Goal: Task Accomplishment & Management: Complete application form

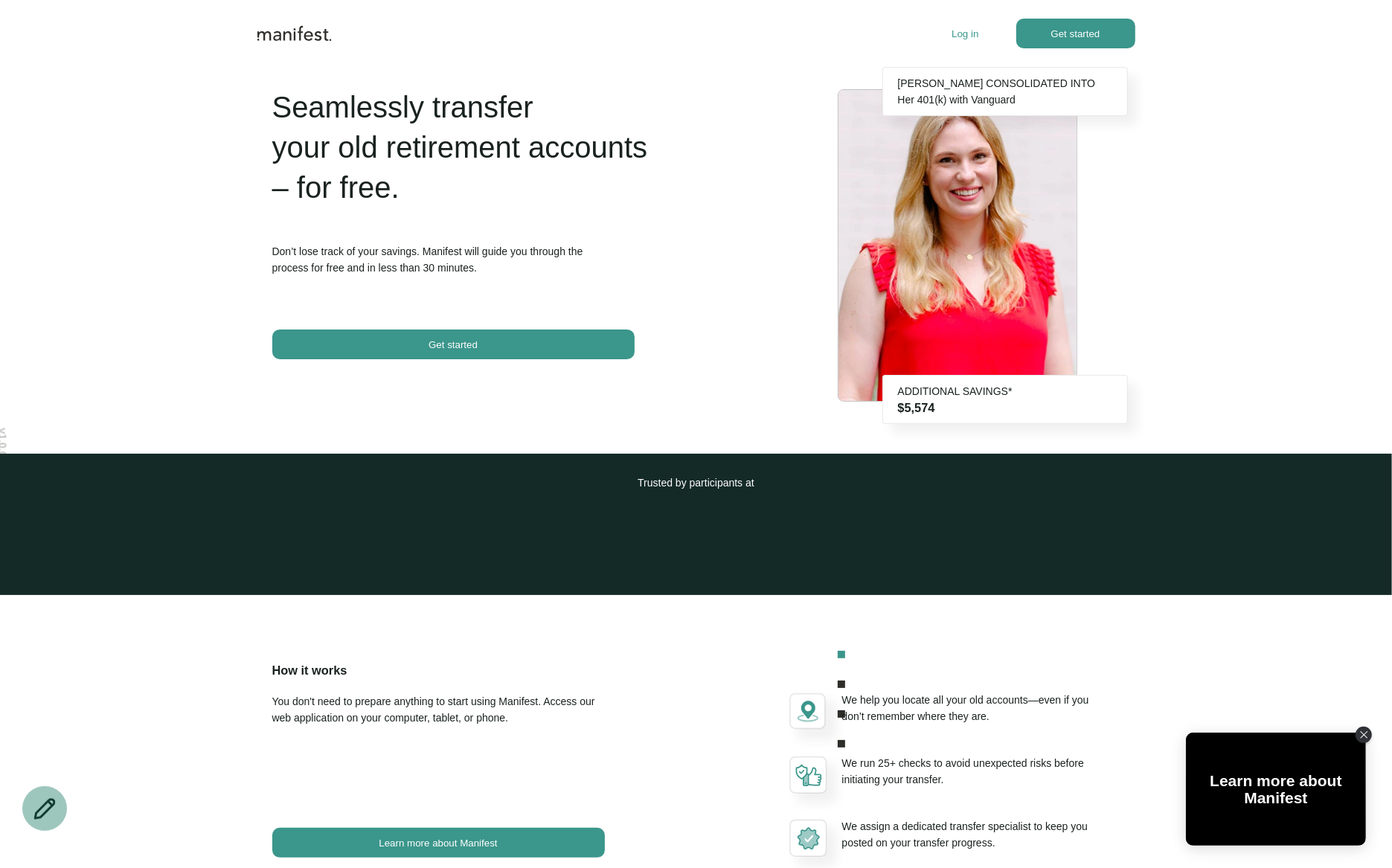
click at [961, 23] on div "Log in Get started" at bounding box center [1043, 33] width 183 height 30
click at [958, 33] on p "Log in" at bounding box center [964, 34] width 27 height 11
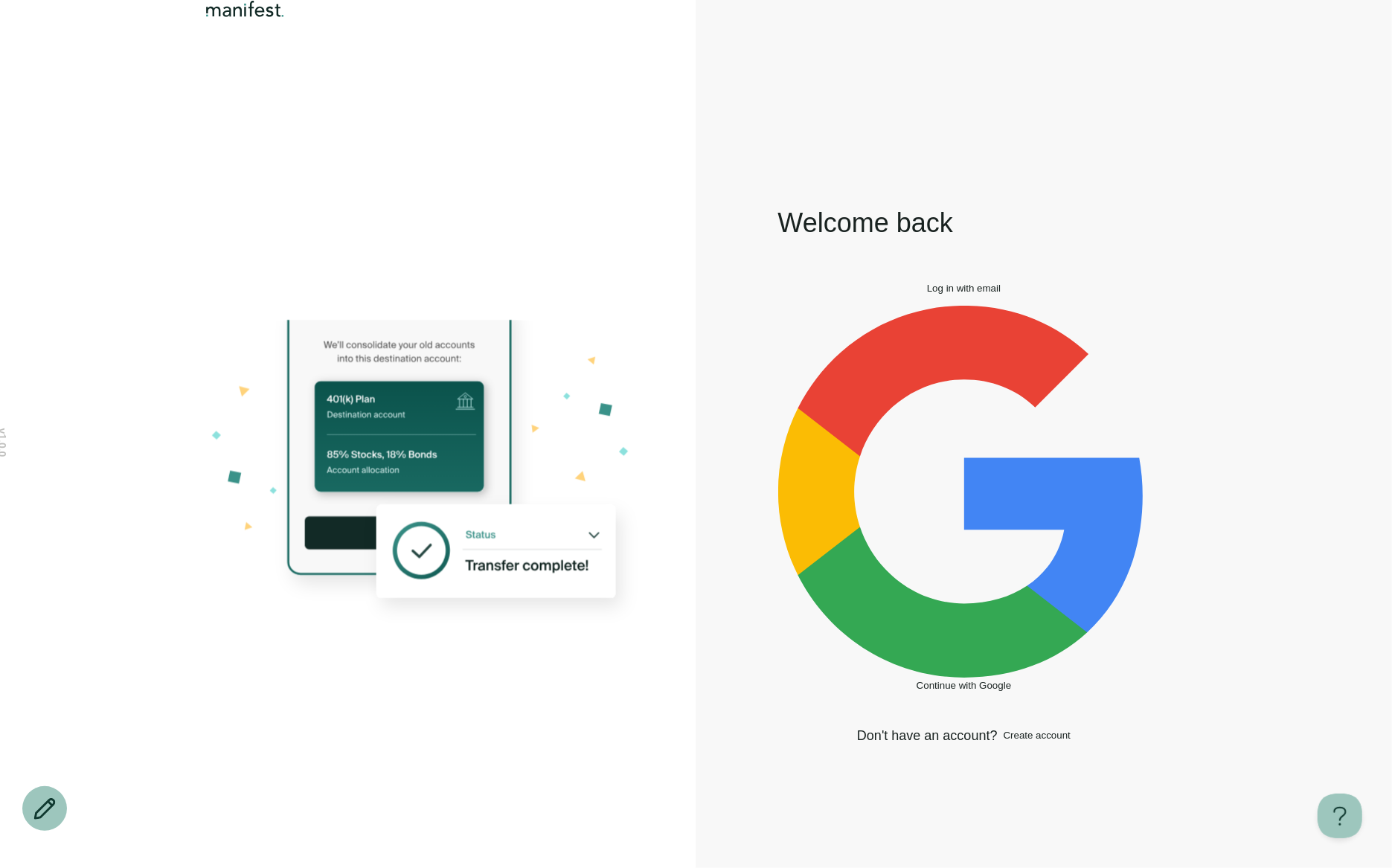
click at [888, 294] on button "Log in with email" at bounding box center [964, 288] width 372 height 11
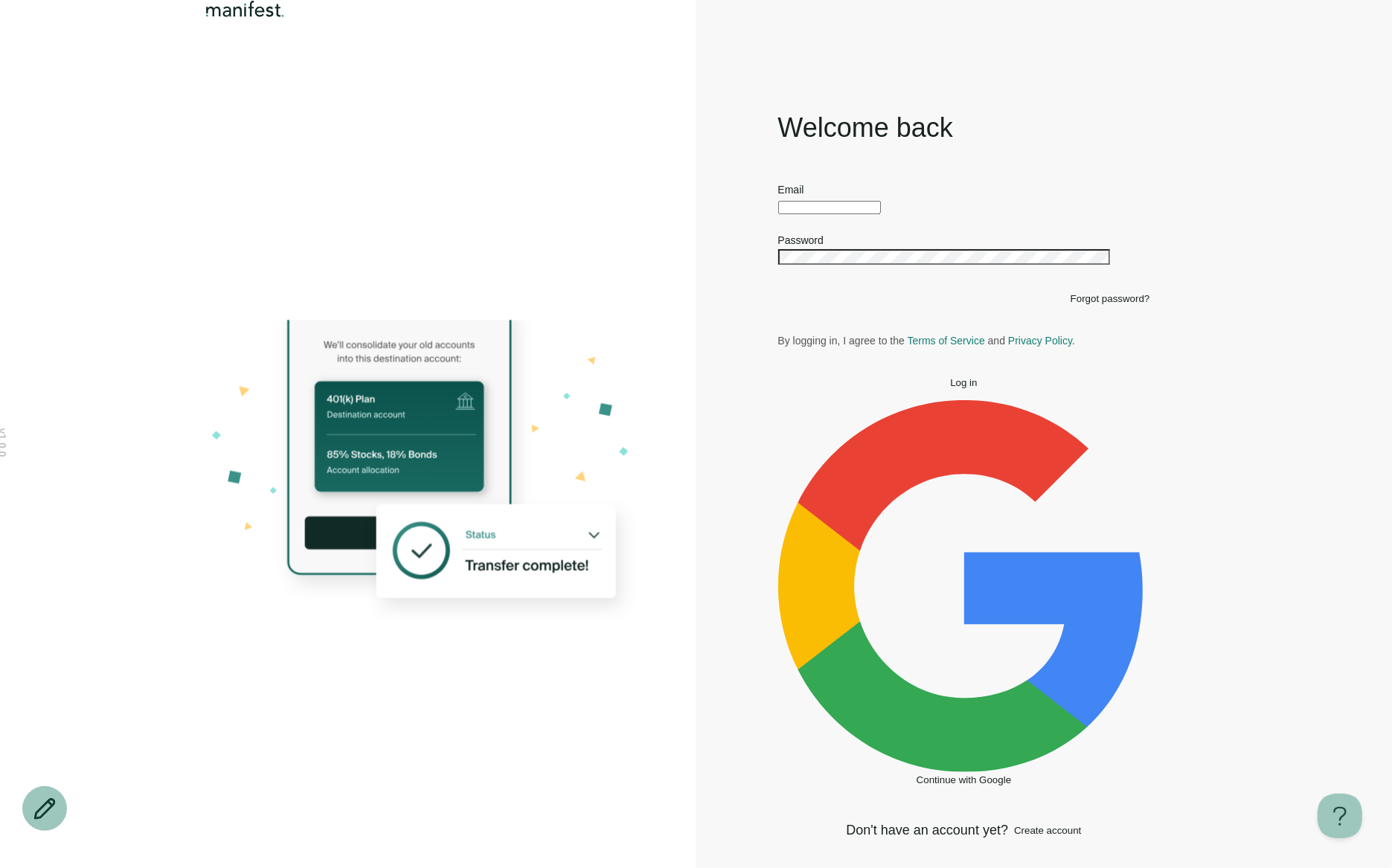
click at [811, 214] on div at bounding box center [964, 206] width 372 height 16
click at [832, 214] on input "text" at bounding box center [830, 207] width 103 height 14
type input "**********"
click at [778, 377] on button "Log in" at bounding box center [964, 382] width 372 height 11
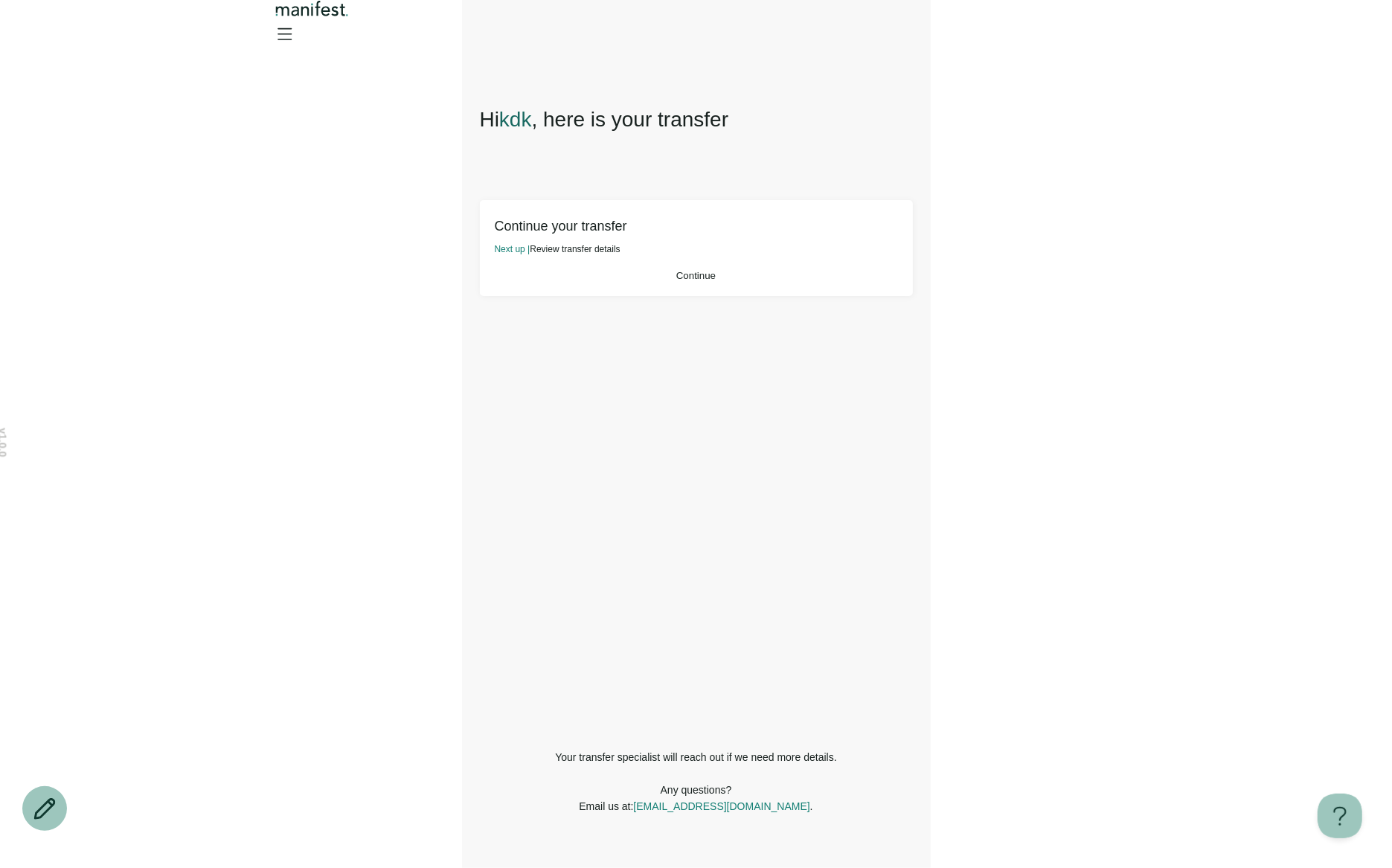
click at [770, 281] on button "Continue" at bounding box center [696, 275] width 403 height 11
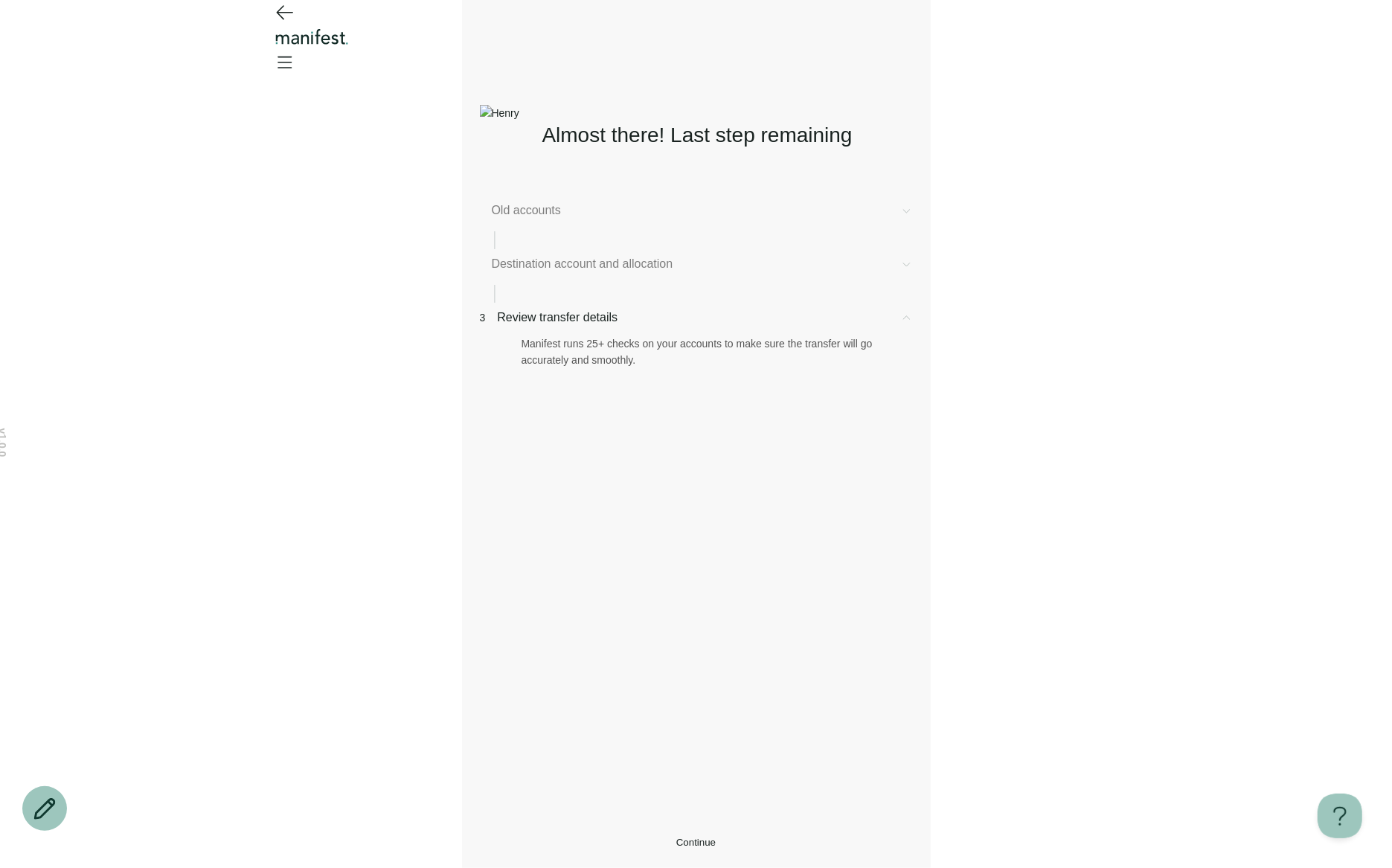
click at [569, 216] on span "Old accounts" at bounding box center [690, 210] width 397 height 18
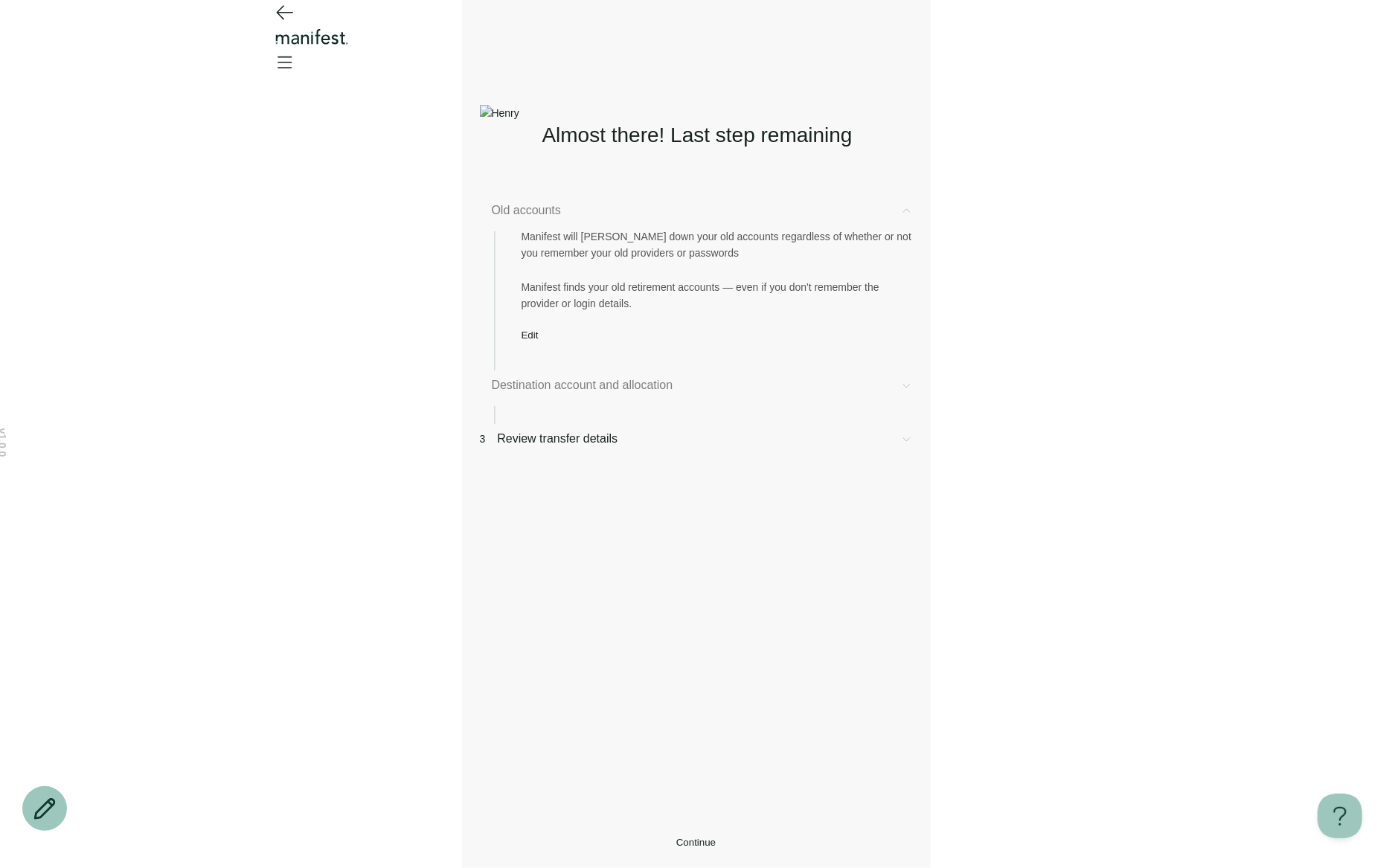
click at [548, 331] on div "Manifest will [PERSON_NAME] down your old accounts regardless of whether or not…" at bounding box center [696, 279] width 433 height 121
click at [538, 340] on span "Edit" at bounding box center [529, 335] width 17 height 11
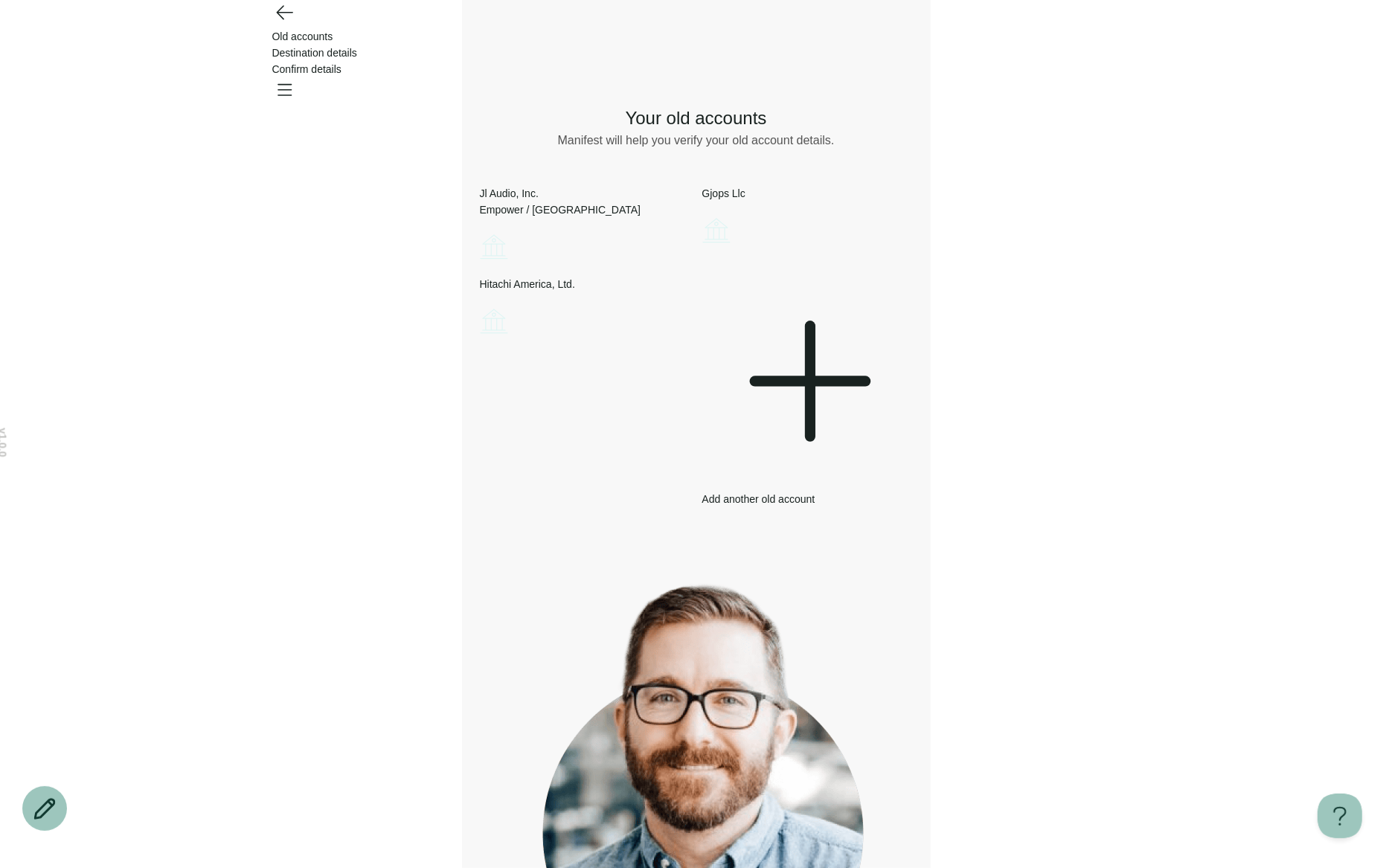
click at [480, 230] on icon "Account options" at bounding box center [480, 230] width 0 height 0
click at [766, 494] on div "What would you like to do? Remove Edit Go back Your old accounts Manifest will …" at bounding box center [696, 571] width 433 height 980
click at [769, 368] on div "Add another old account" at bounding box center [807, 392] width 210 height 231
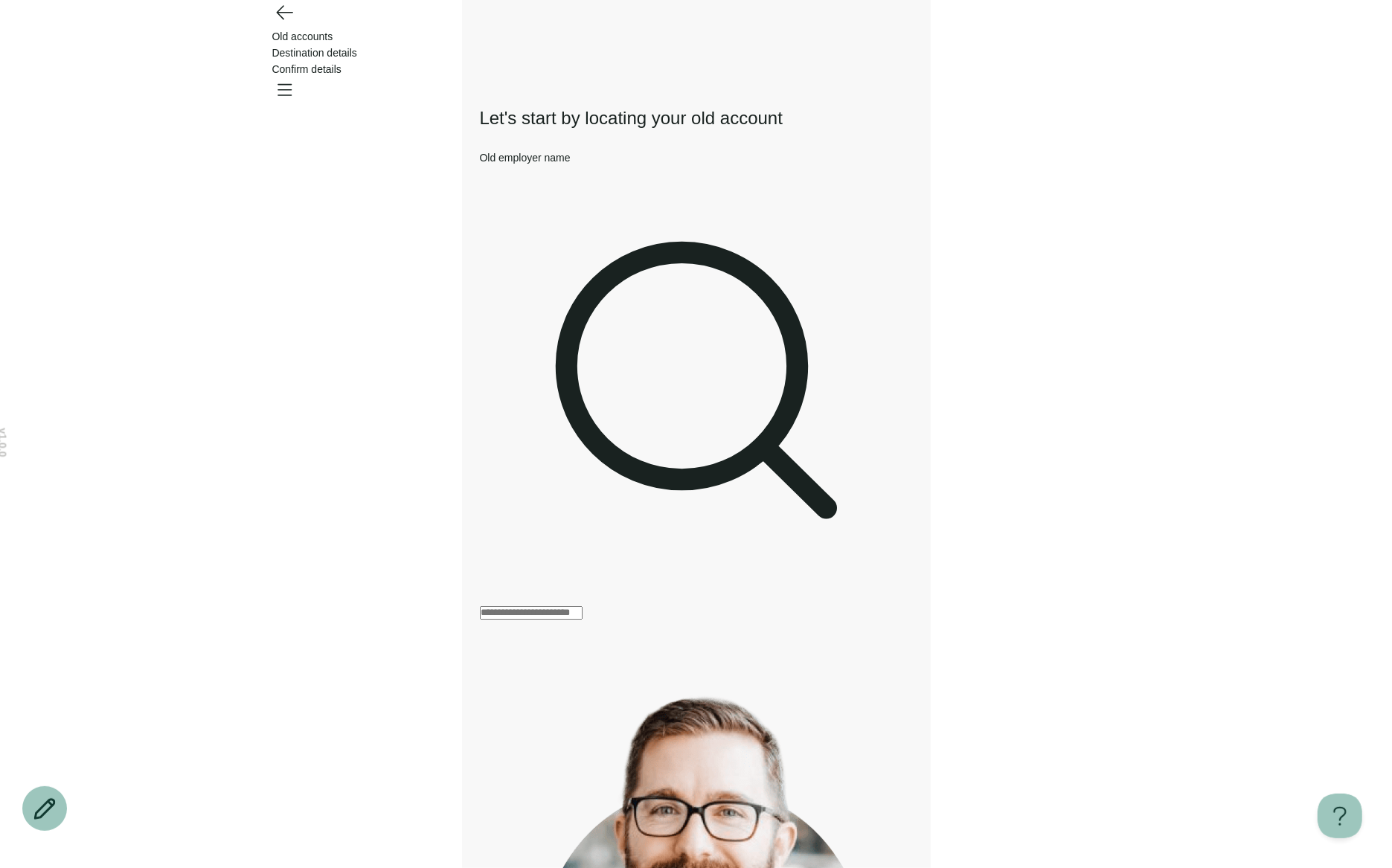
click at [582, 606] on input "Old employer name" at bounding box center [531, 613] width 103 height 14
type input "**********"
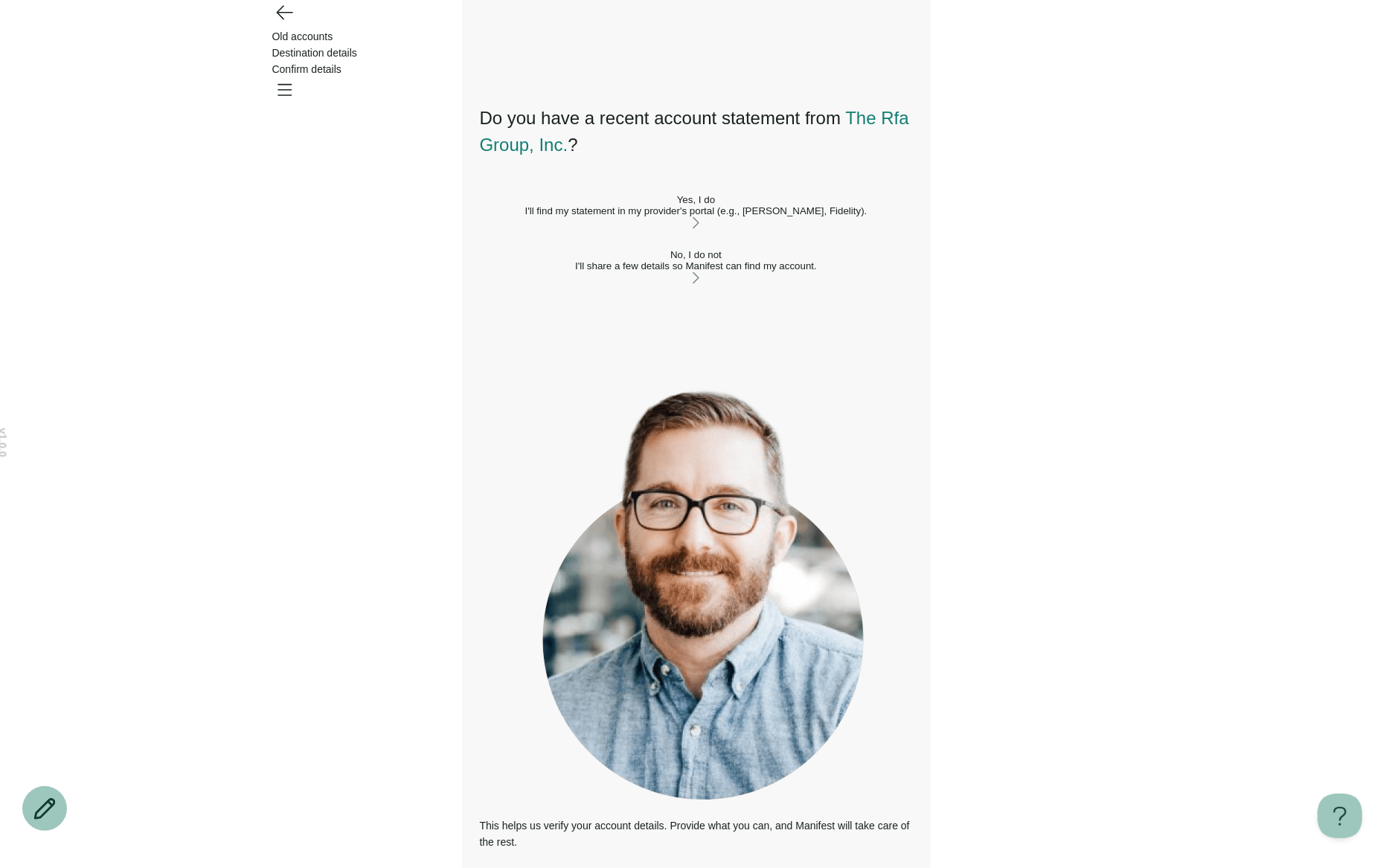
click at [636, 216] on div "I'll find my statement in my provider's portal (e.g., [PERSON_NAME], Fidelity)." at bounding box center [696, 211] width 433 height 11
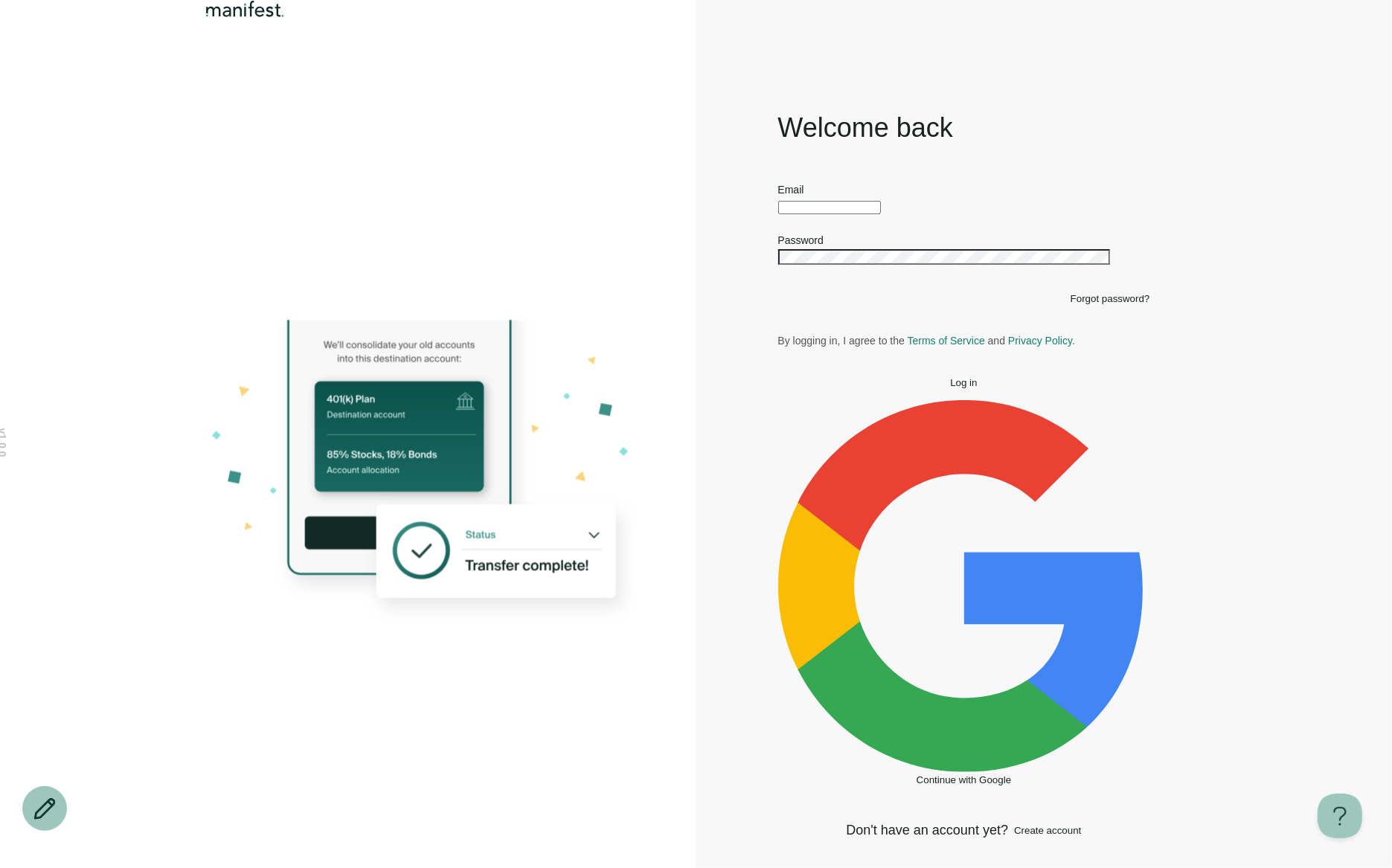
click at [796, 214] on input "text" at bounding box center [830, 207] width 103 height 14
click at [1237, 429] on div "Welcome back Email Password Forgot password? By logging in, I agree to the Term…" at bounding box center [696, 434] width 1392 height 868
click at [953, 303] on div "Welcome back Email Password Forgot password? By logging in, I agree to the Term…" at bounding box center [964, 475] width 372 height 729
click at [226, 18] on img "Logo" at bounding box center [245, 9] width 85 height 18
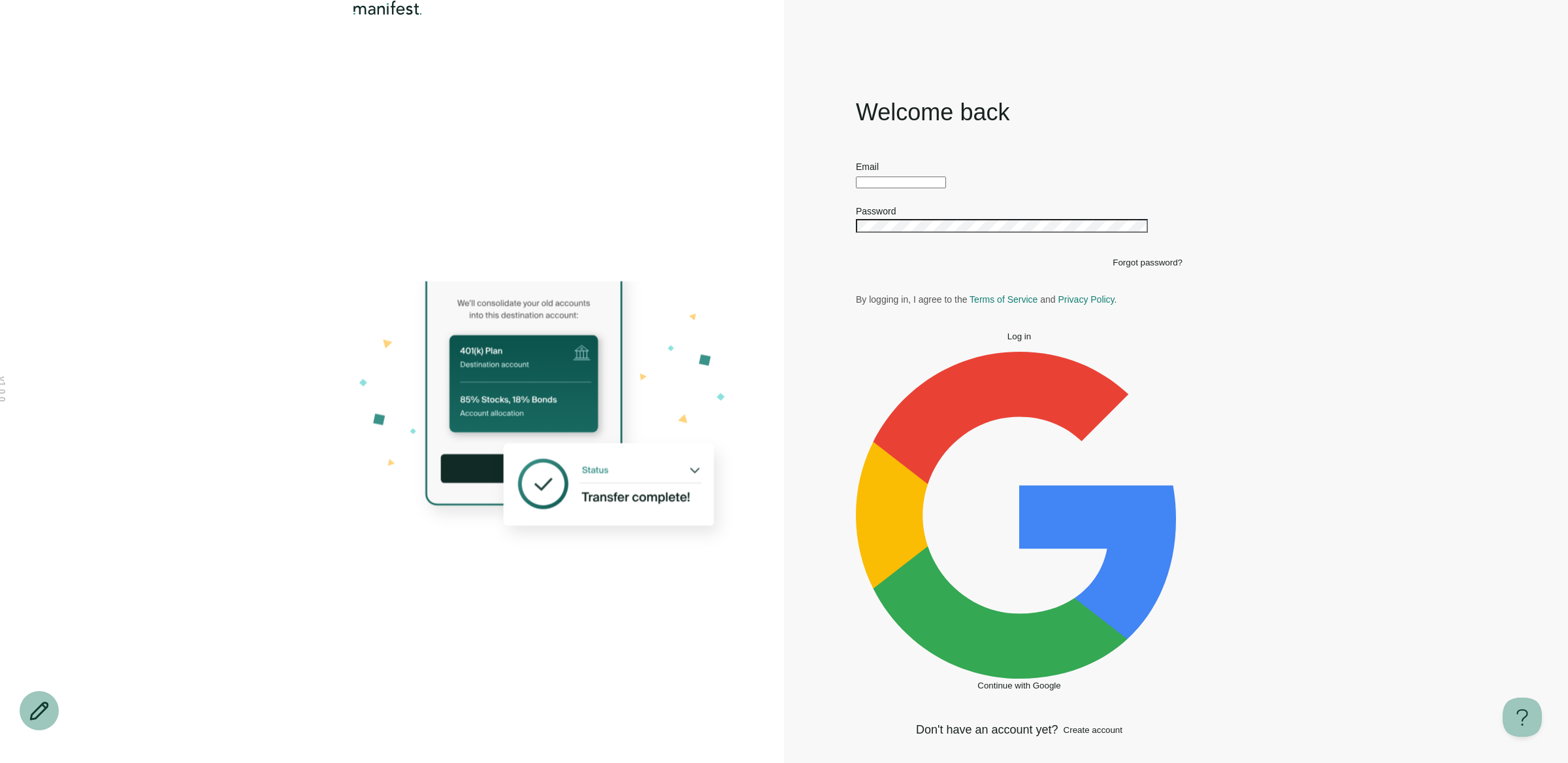
click at [840, 142] on div "Welcome back Email Password Forgot password? By logging in, I agree to the Term…" at bounding box center [1019, 417] width 471 height 692
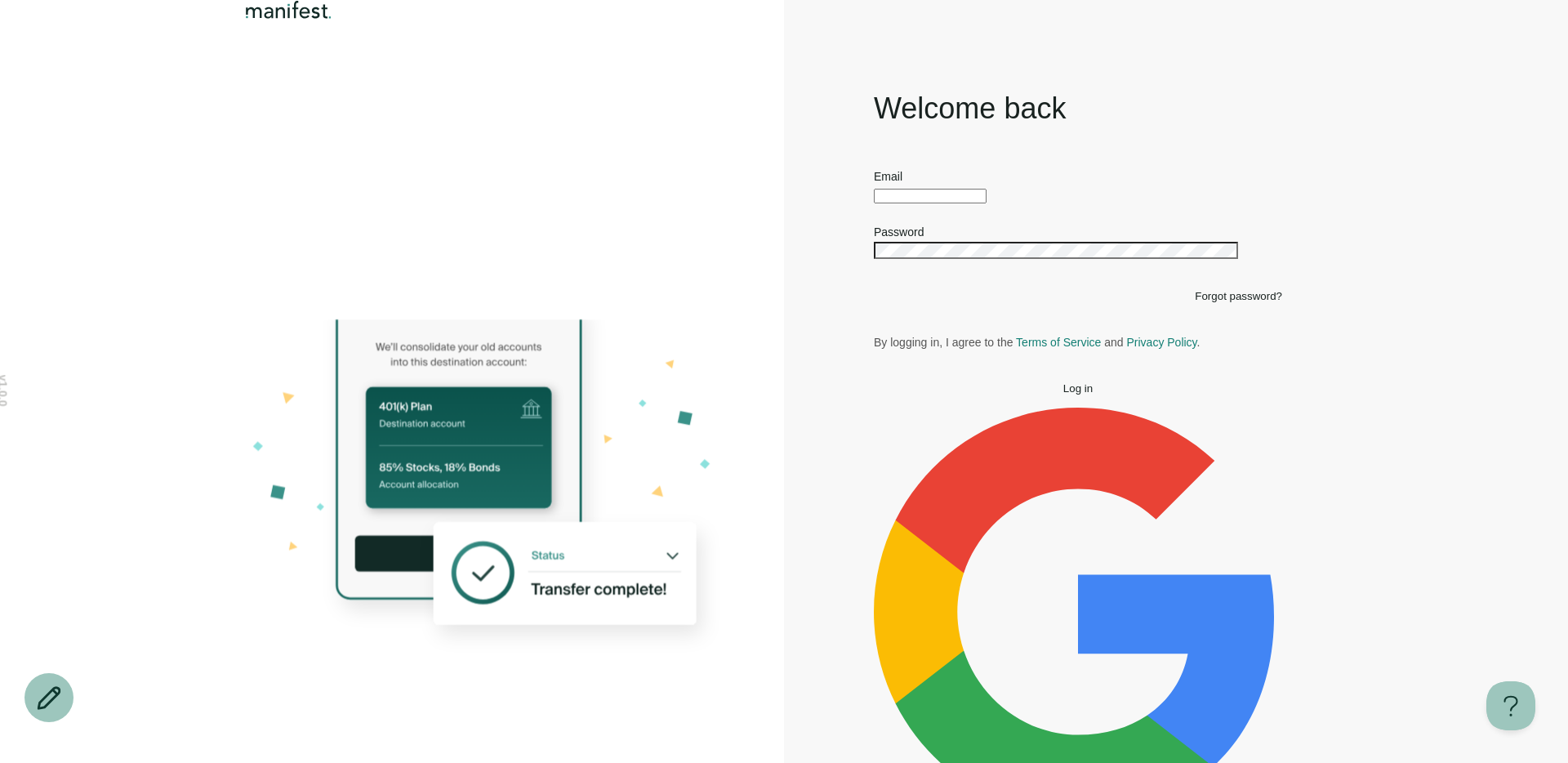
click at [840, 142] on div "Welcome back Email Password Forgot password? By logging in, I agree to the Term…" at bounding box center [1078, 490] width 588 height 801
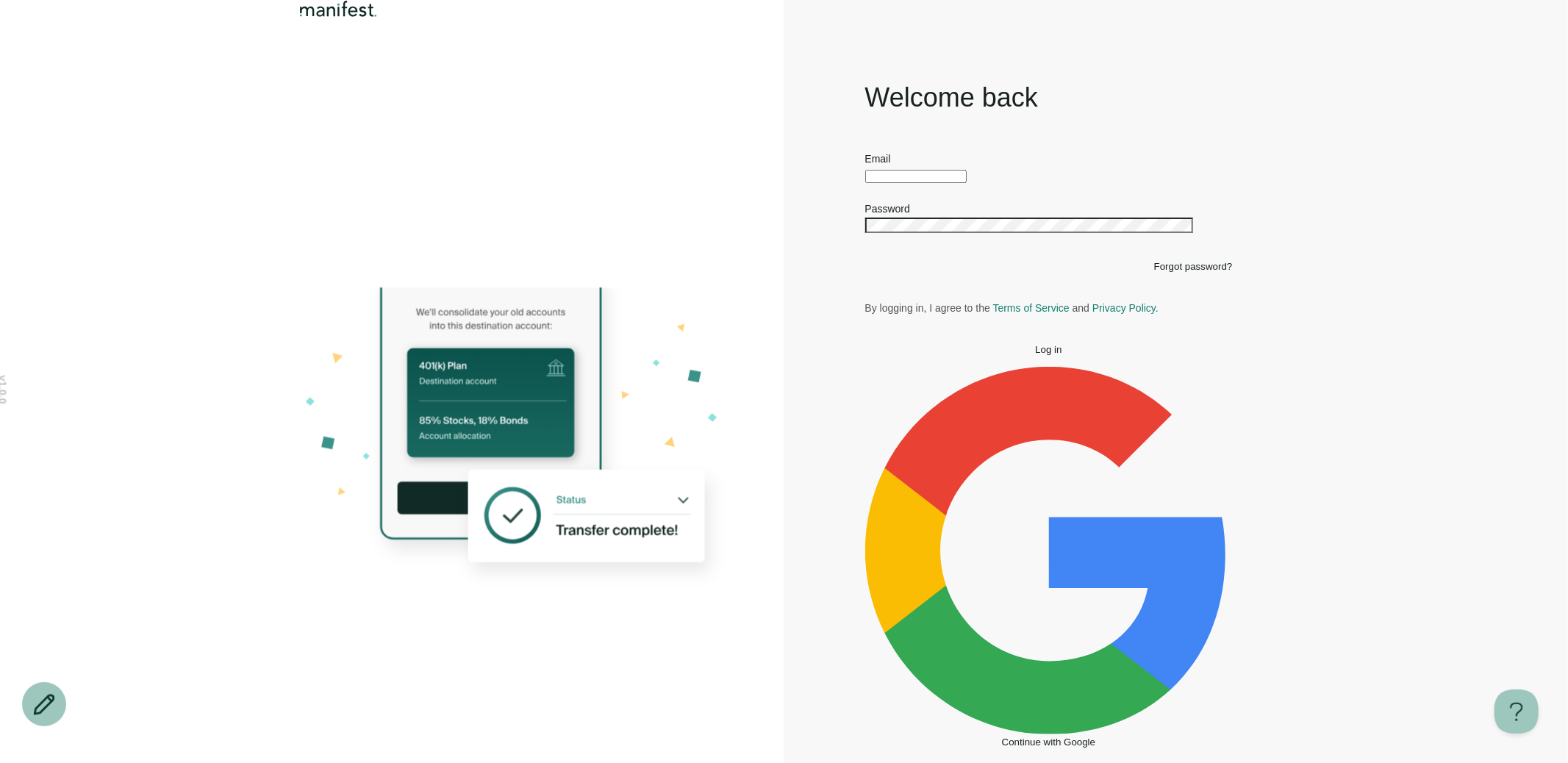
click at [919, 183] on input "text" at bounding box center [916, 176] width 102 height 13
type input "*"
type input "**********"
click at [865, 344] on button "Log in" at bounding box center [1049, 349] width 368 height 11
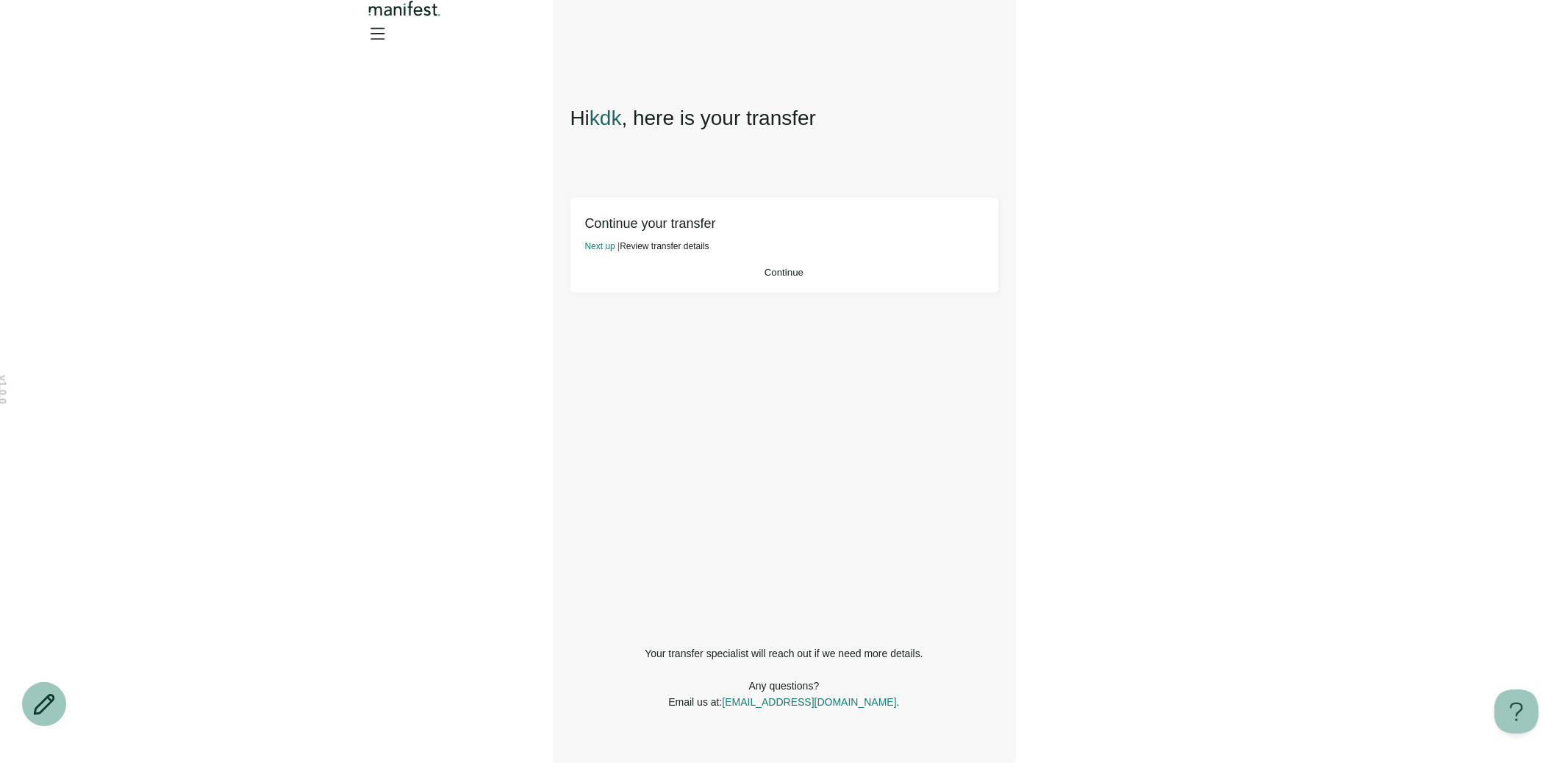
click at [759, 277] on button "Continue" at bounding box center [784, 272] width 399 height 11
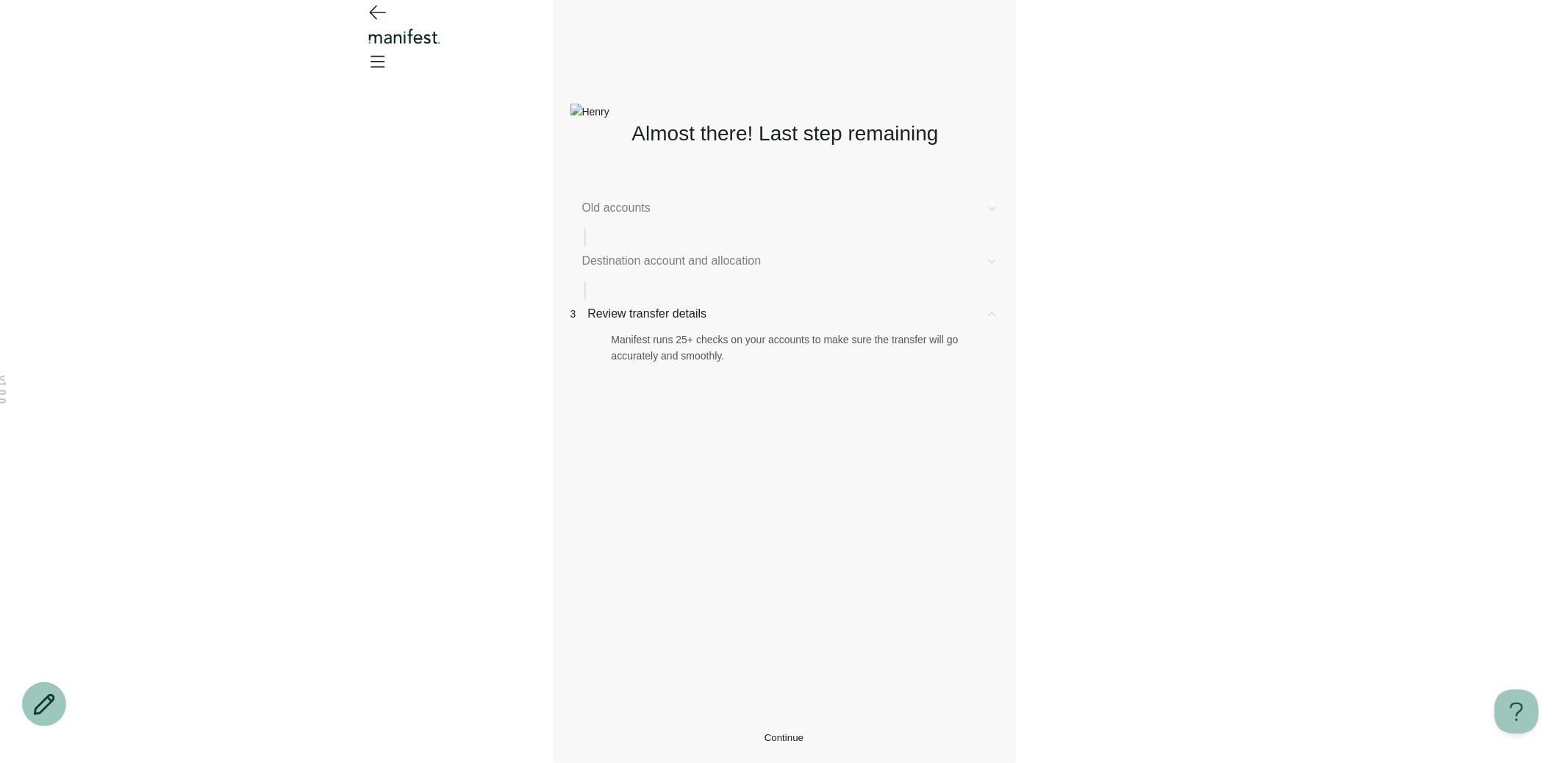
click at [641, 217] on div "Old accounts" at bounding box center [784, 208] width 428 height 17
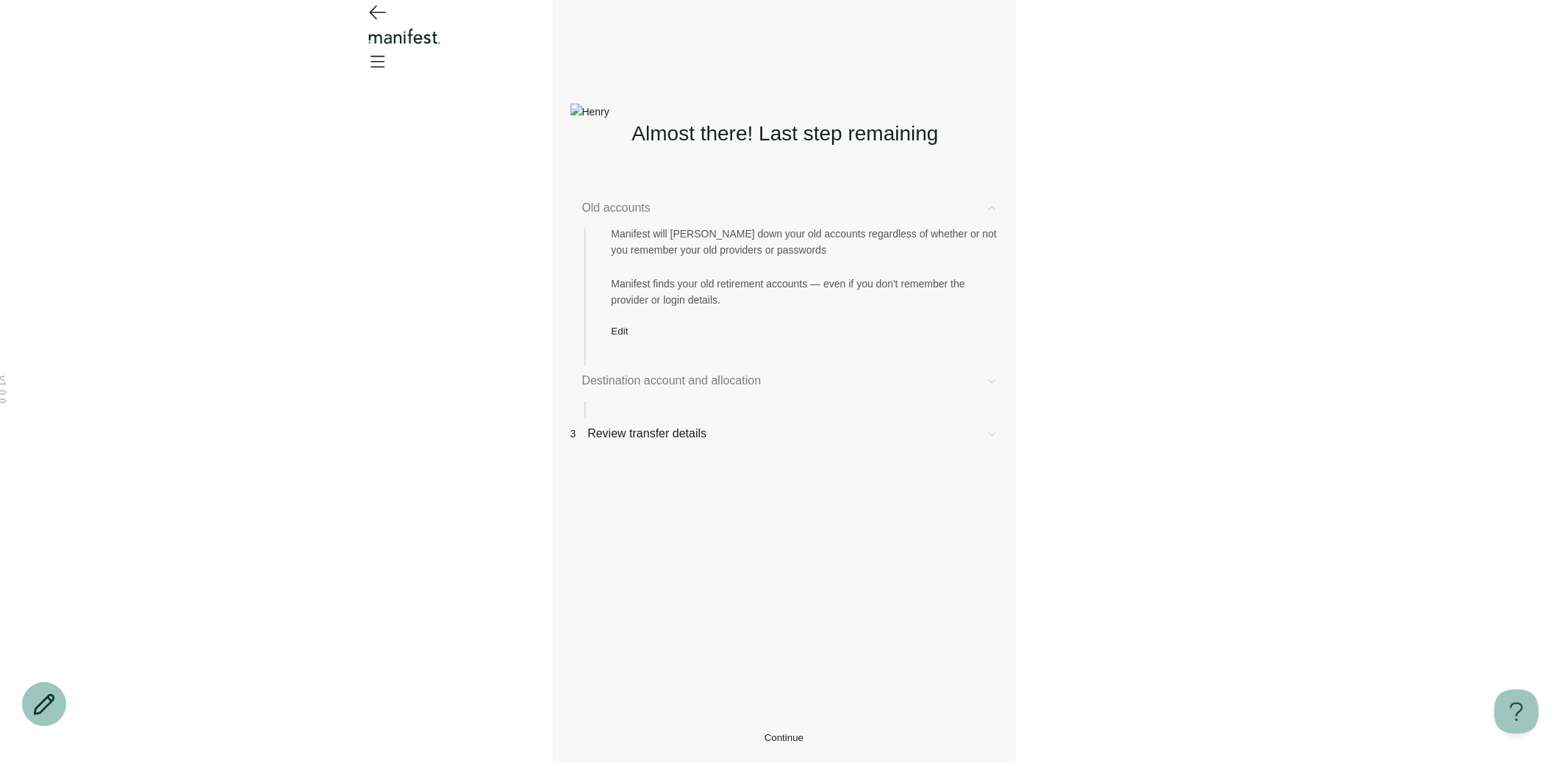
click at [634, 331] on div "Manifest will [PERSON_NAME] down your old accounts regardless of whether or not…" at bounding box center [784, 276] width 428 height 120
click at [629, 336] on button "Edit" at bounding box center [619, 331] width 17 height 11
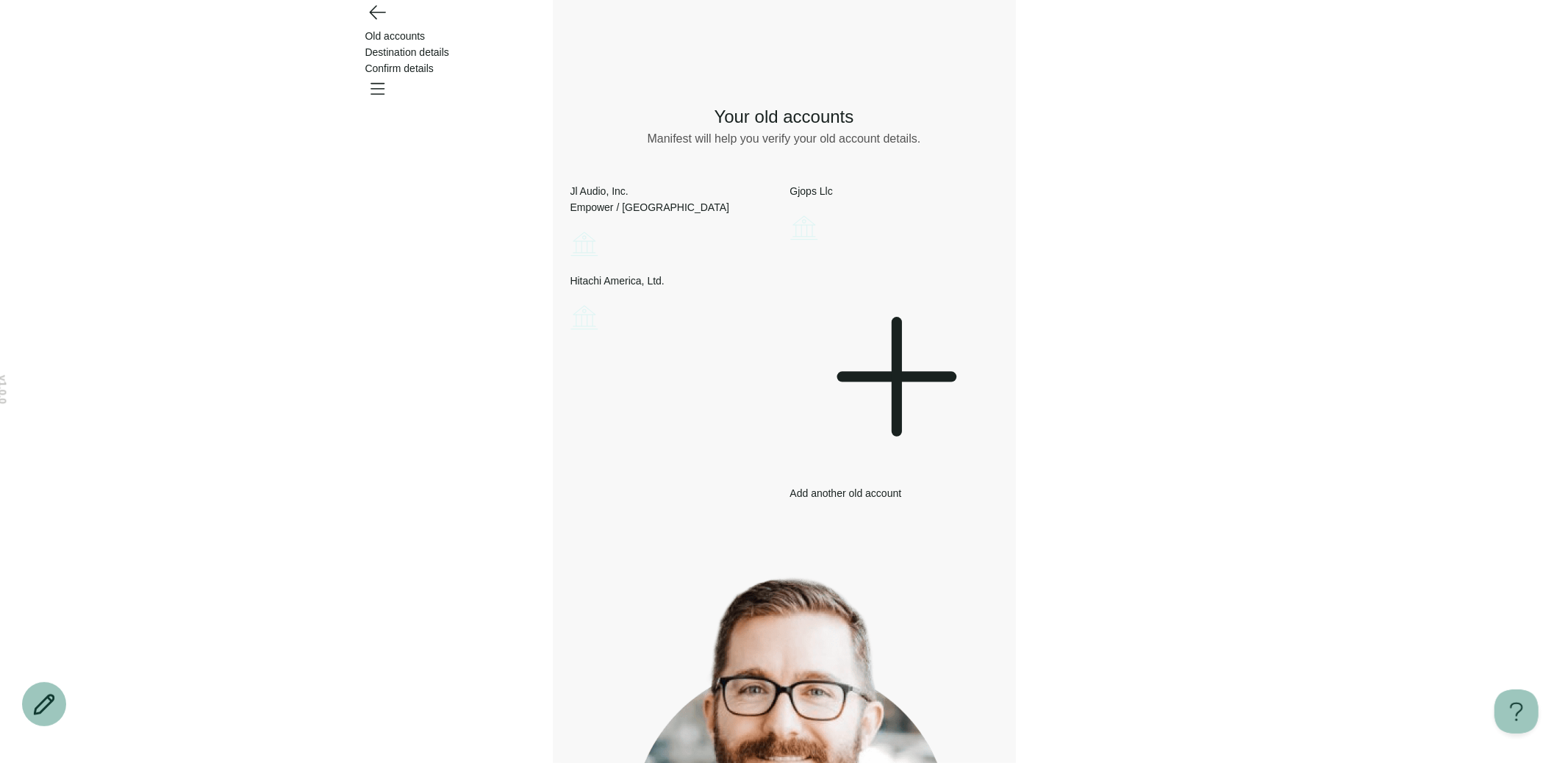
click at [897, 375] on icon at bounding box center [897, 377] width 0 height 110
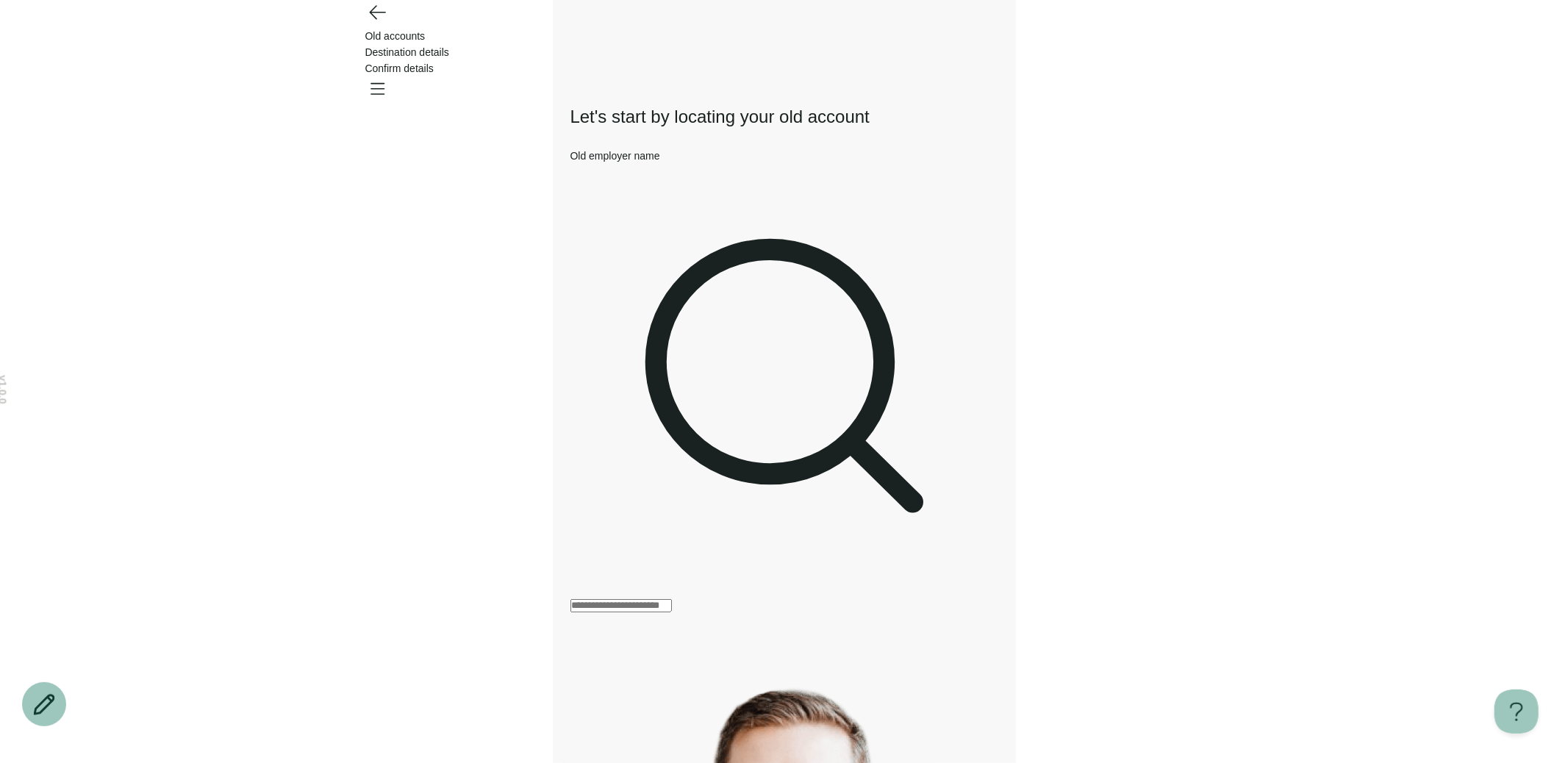
click at [691, 198] on div at bounding box center [784, 388] width 428 height 449
click at [672, 599] on input "Old employer name" at bounding box center [622, 606] width 102 height 13
type input "**********"
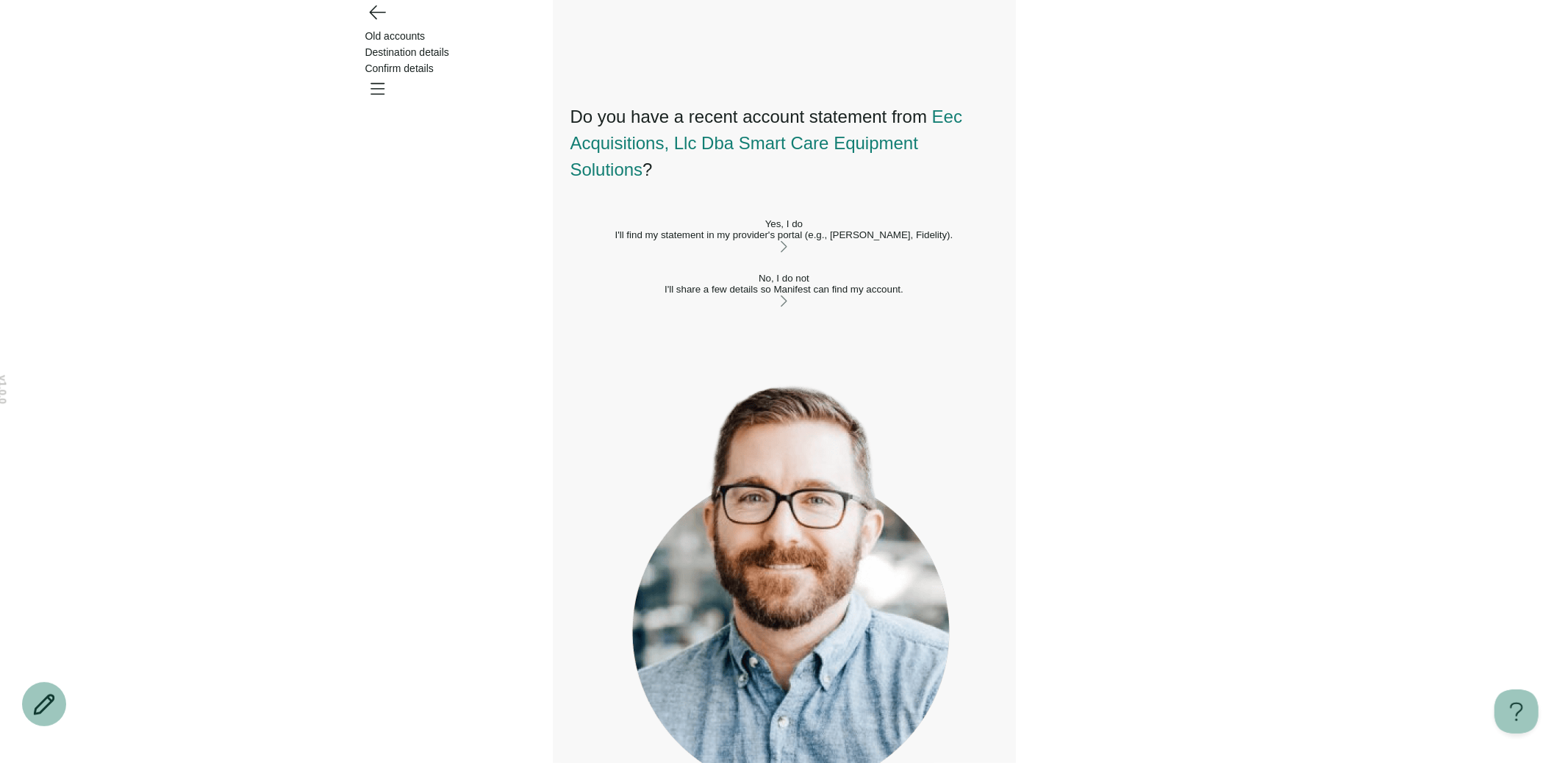
click at [726, 229] on div "Yes, I do" at bounding box center [784, 224] width 428 height 11
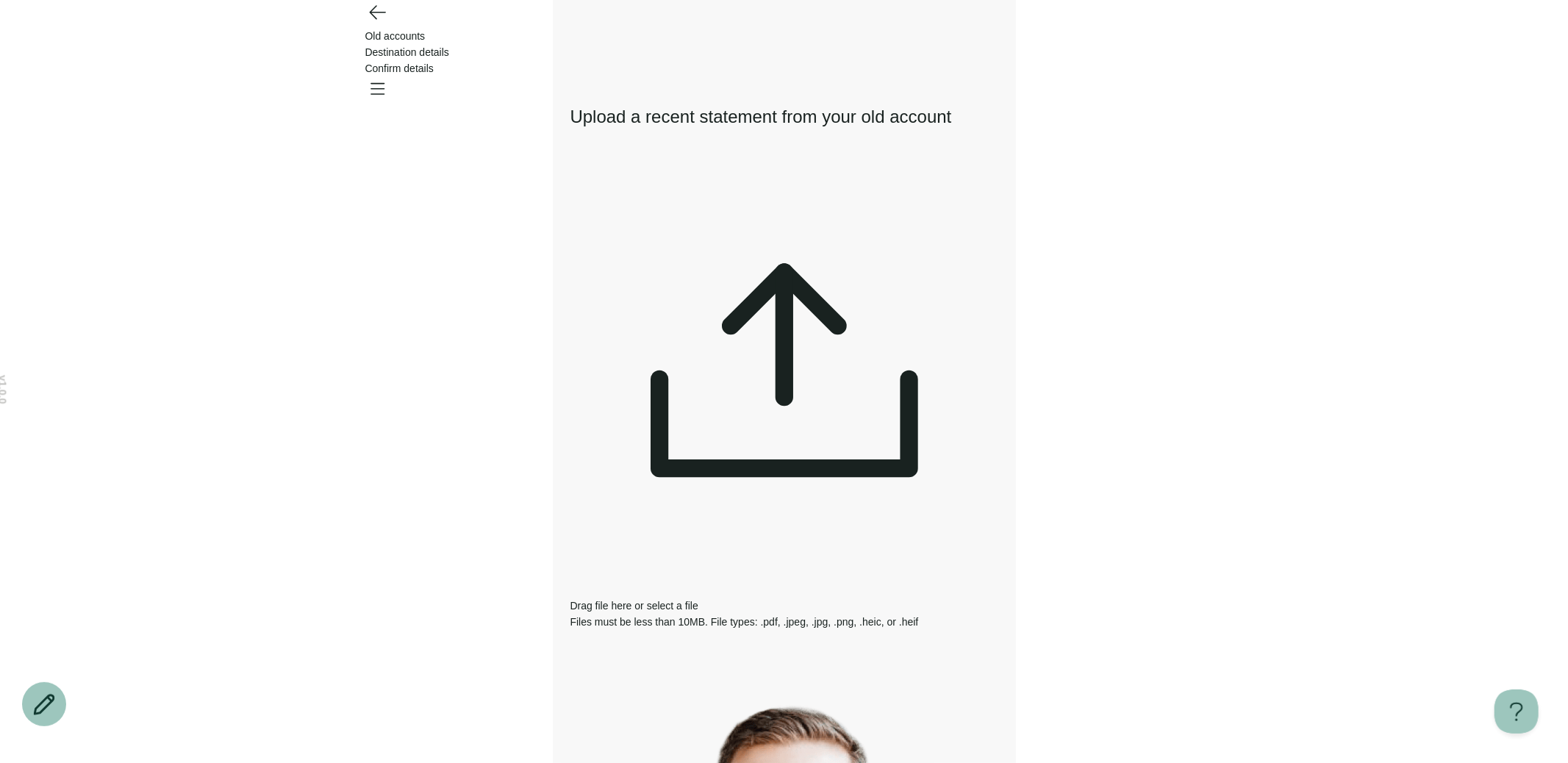
click at [699, 600] on span "select a file" at bounding box center [672, 606] width 52 height 12
click at [827, 217] on div "Drag file here or select a file Files must be less than 10MB. File types: .pdf,…" at bounding box center [784, 397] width 428 height 464
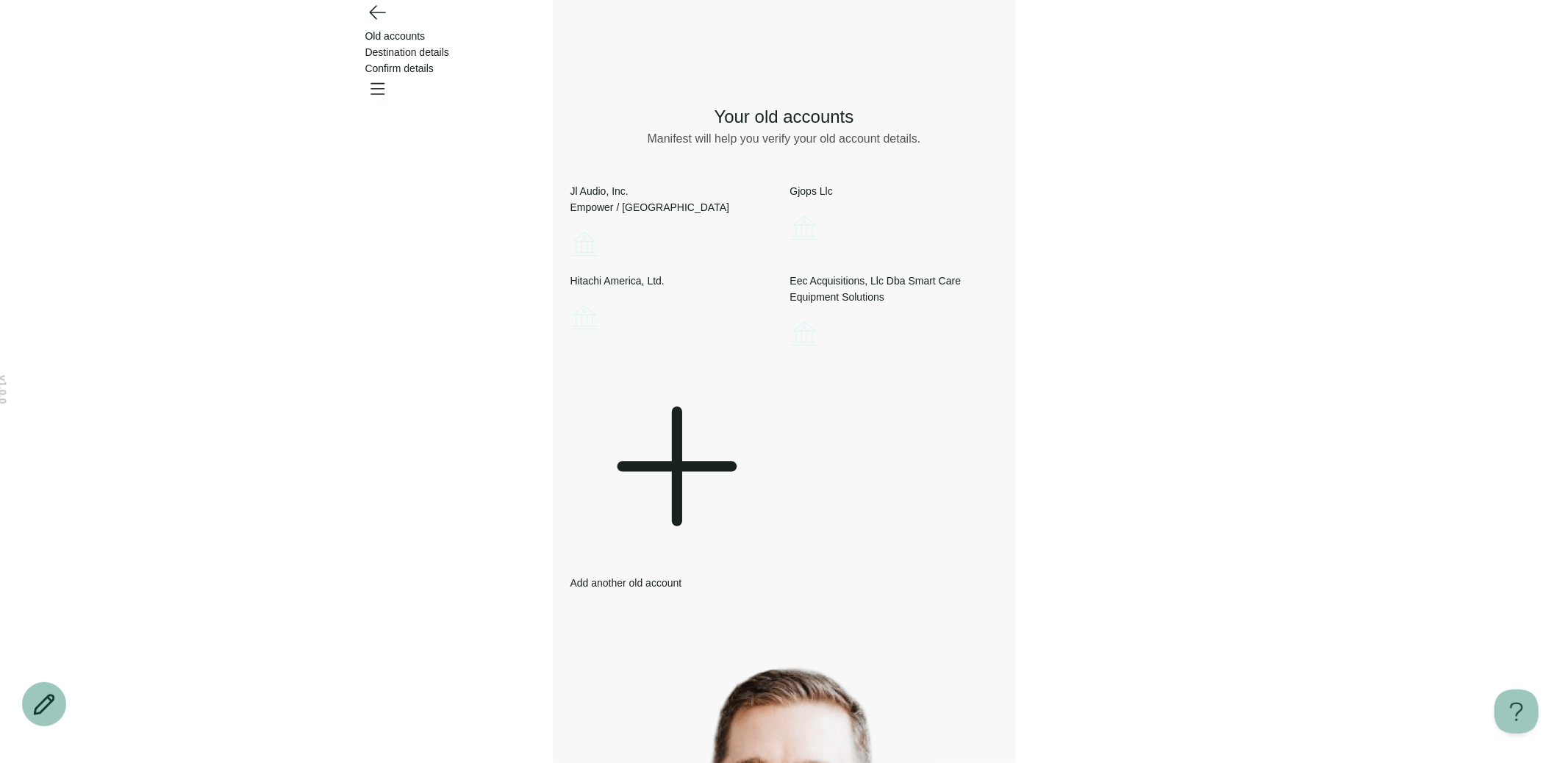
click at [645, 491] on icon at bounding box center [675, 467] width 208 height 208
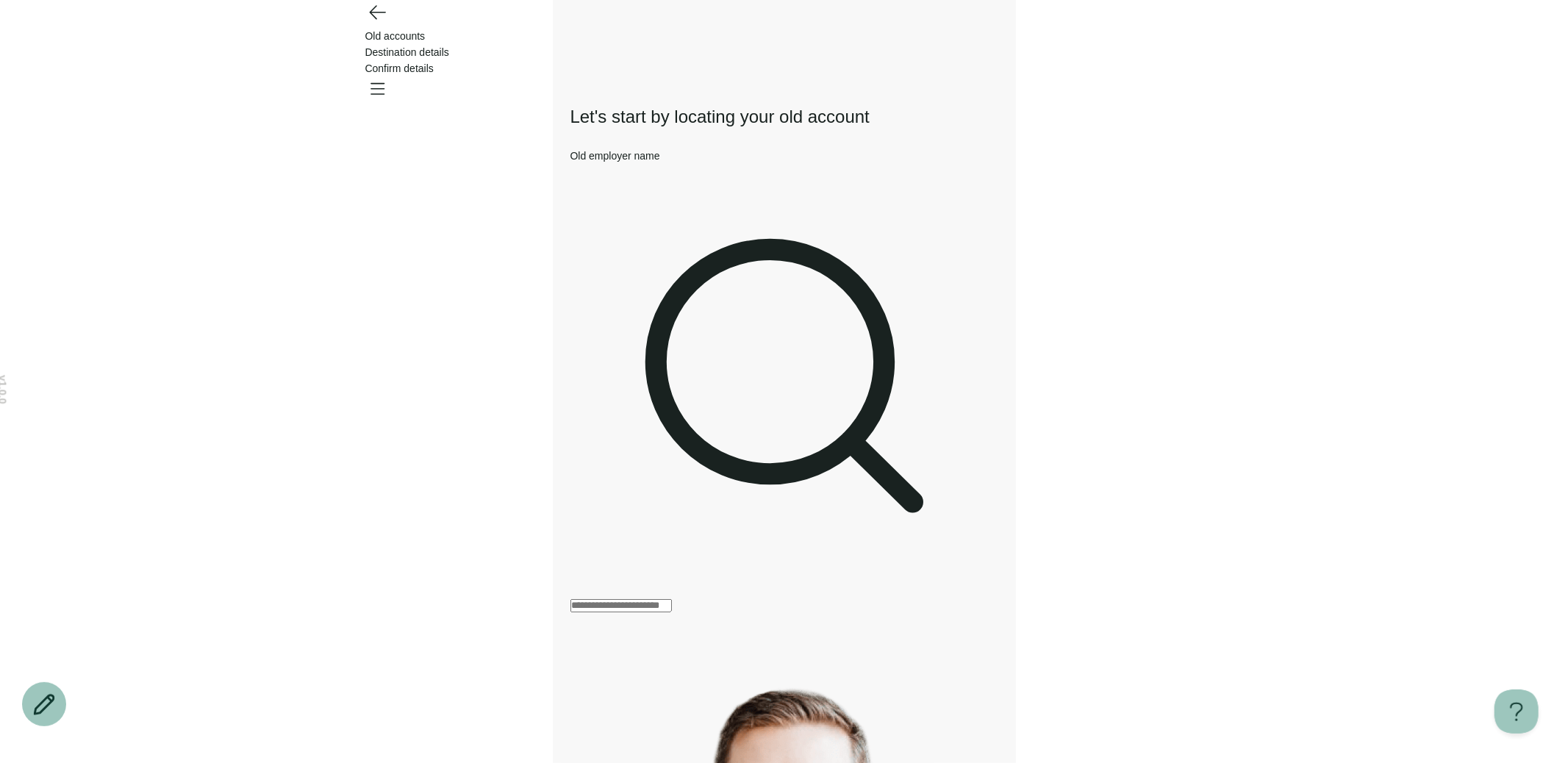
click at [645, 599] on input "Old employer name" at bounding box center [622, 606] width 102 height 13
click at [370, 24] on icon "Go back" at bounding box center [377, 12] width 24 height 24
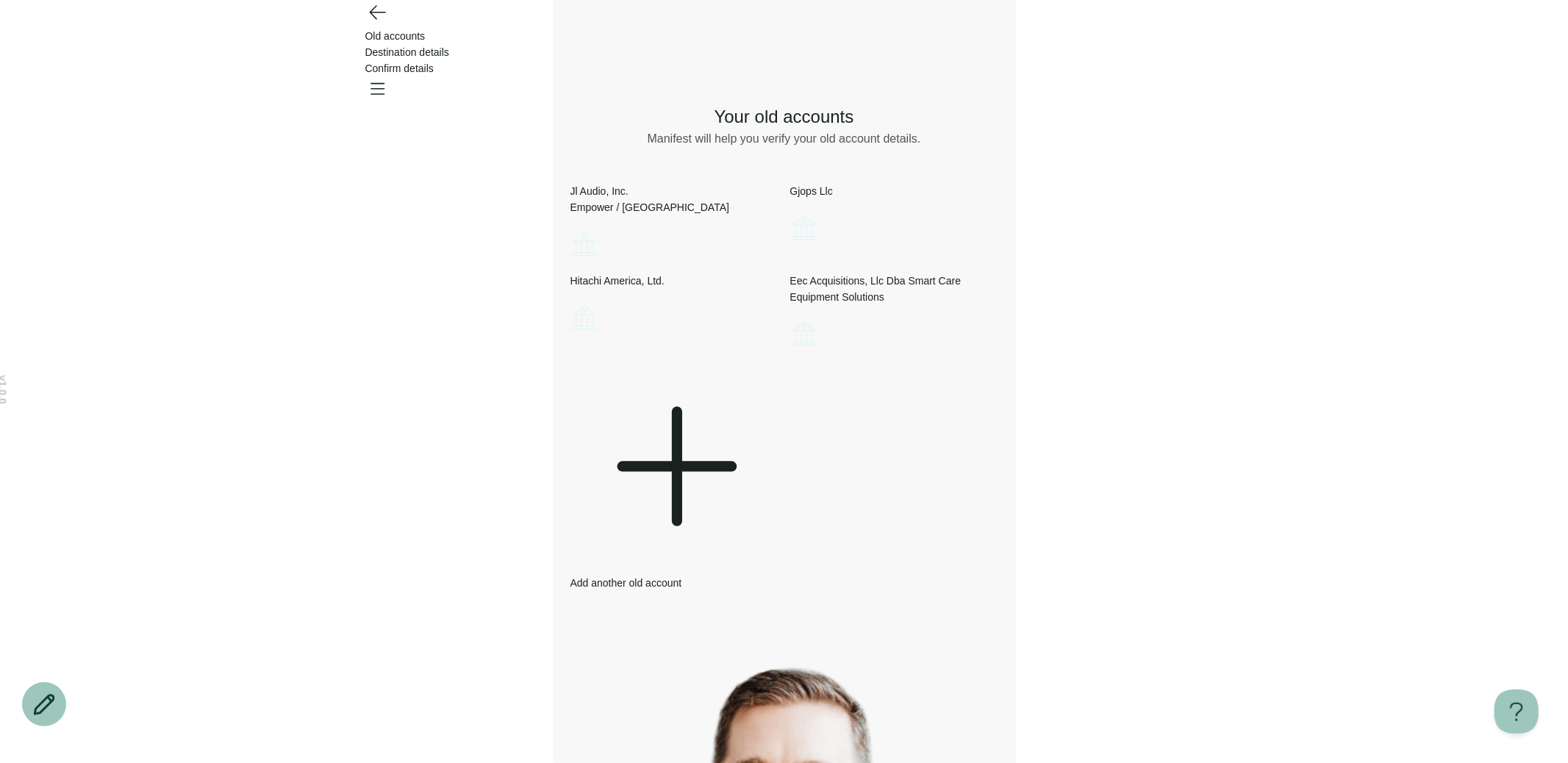
click at [370, 24] on icon "Go back" at bounding box center [377, 12] width 24 height 24
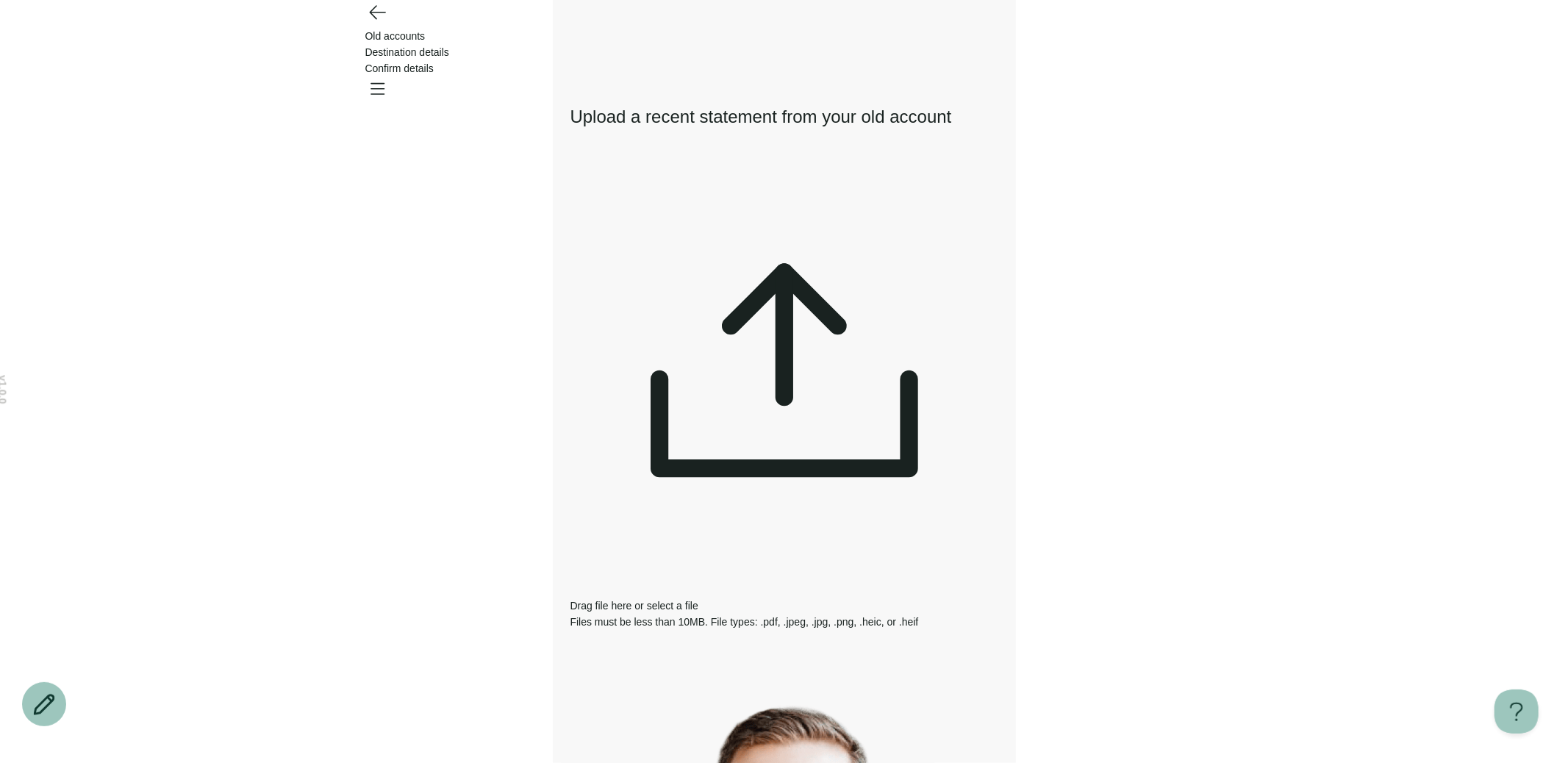
click at [783, 224] on div at bounding box center [784, 381] width 428 height 433
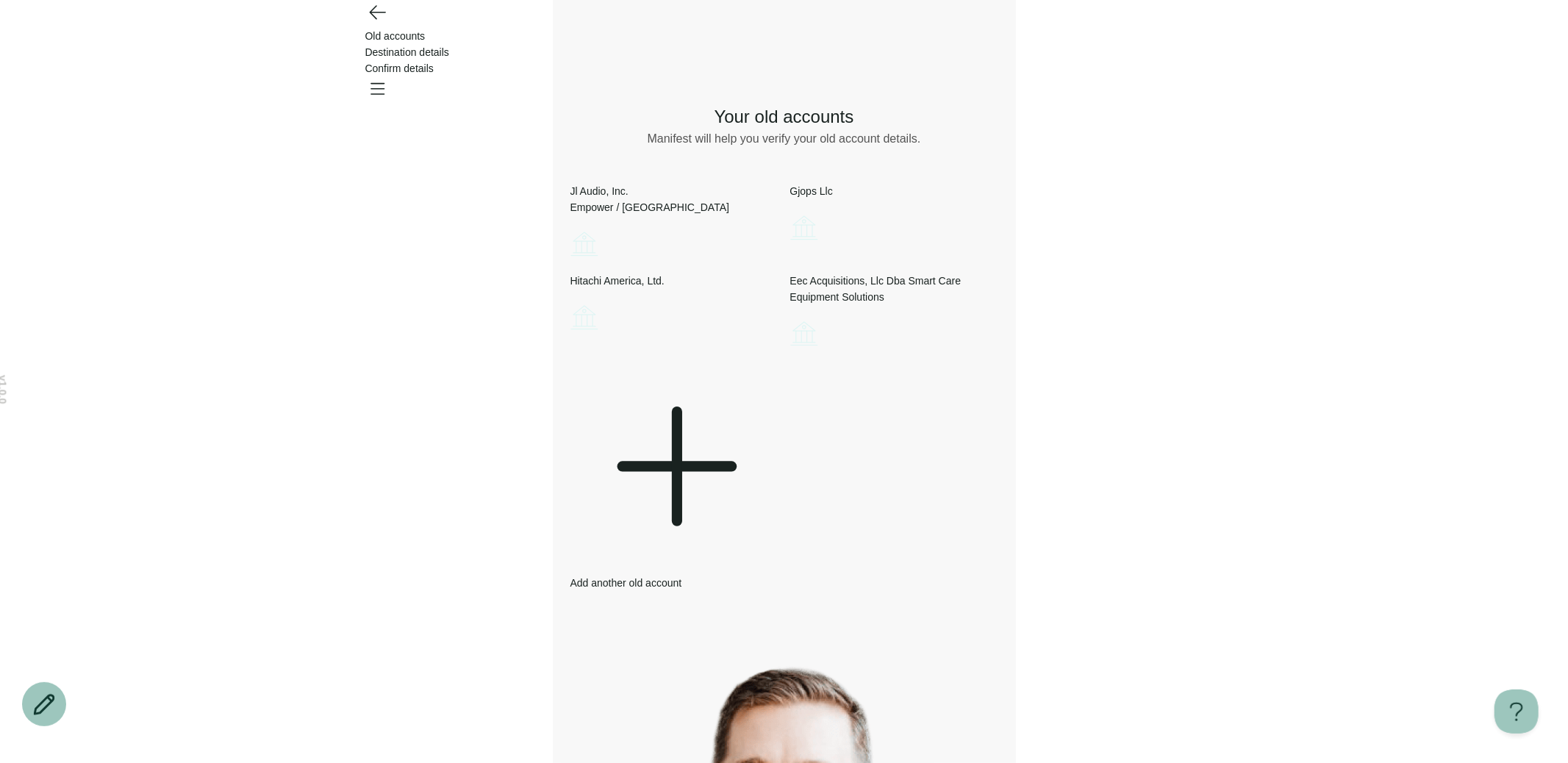
click at [376, 24] on icon "Go back" at bounding box center [377, 12] width 24 height 24
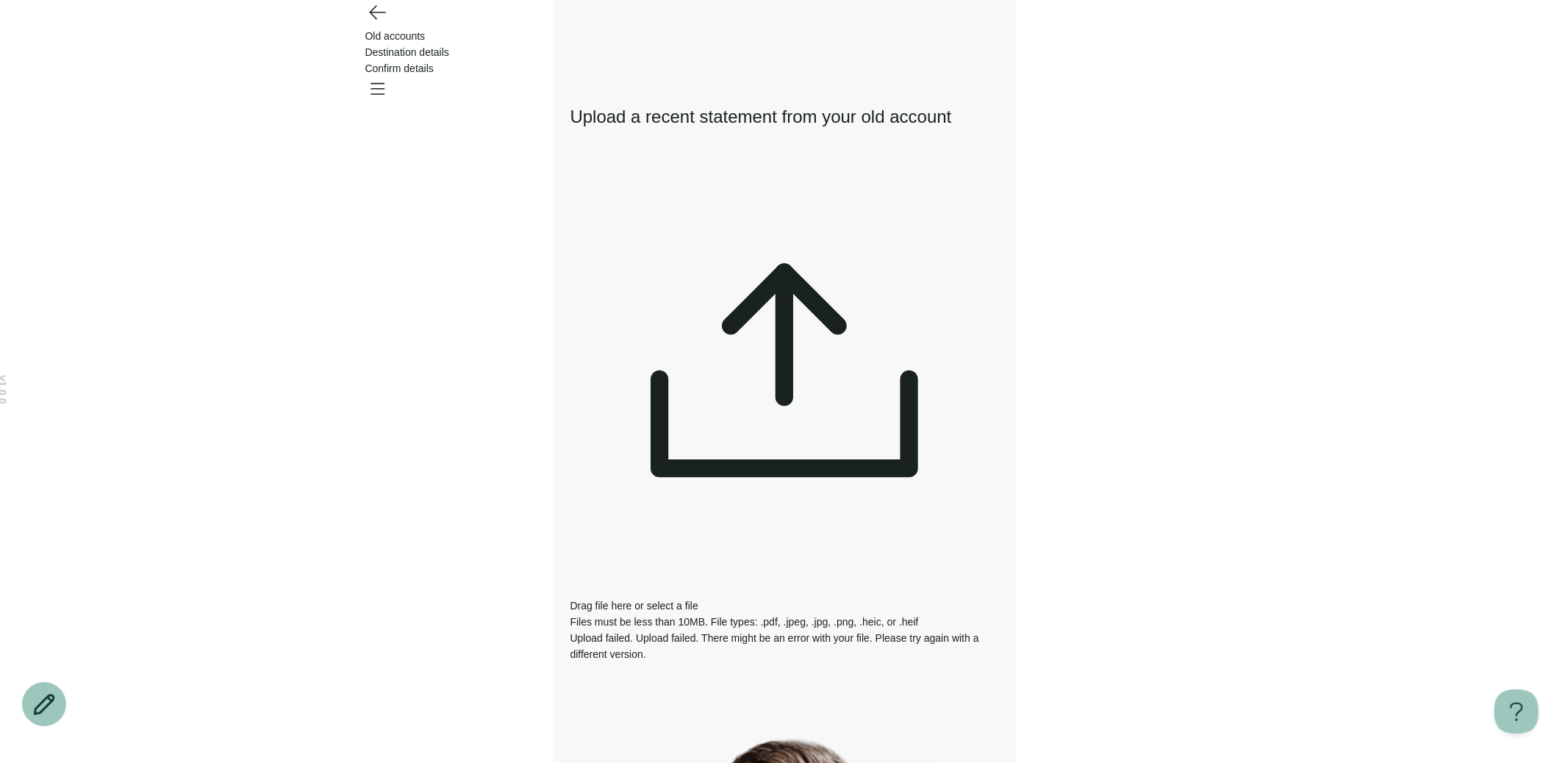
click at [833, 237] on div "Drag file here or select a file Files must be less than 10MB. File types: .pdf,…" at bounding box center [784, 397] width 428 height 464
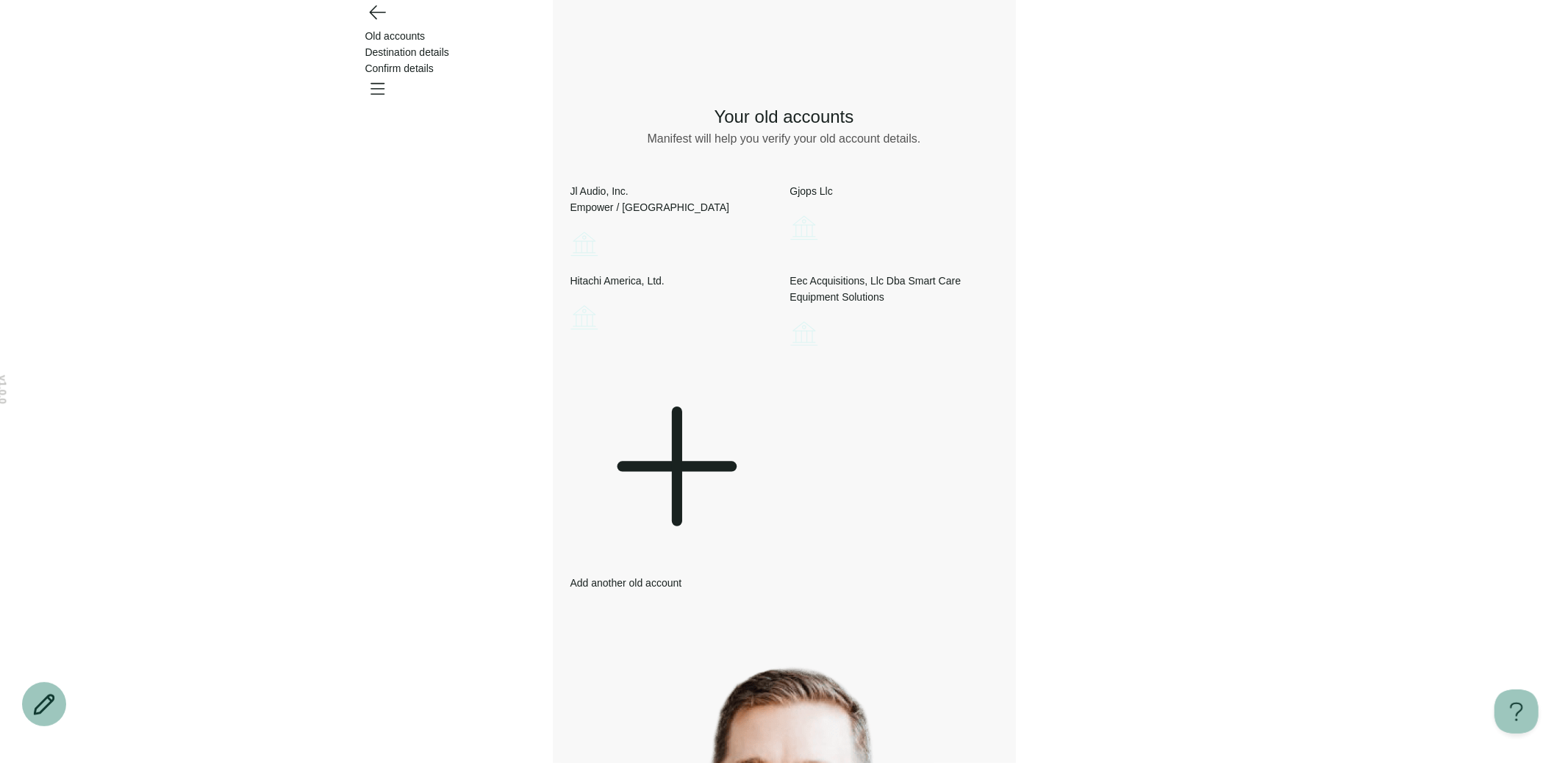
click at [381, 19] on icon "Go back" at bounding box center [377, 12] width 15 height 13
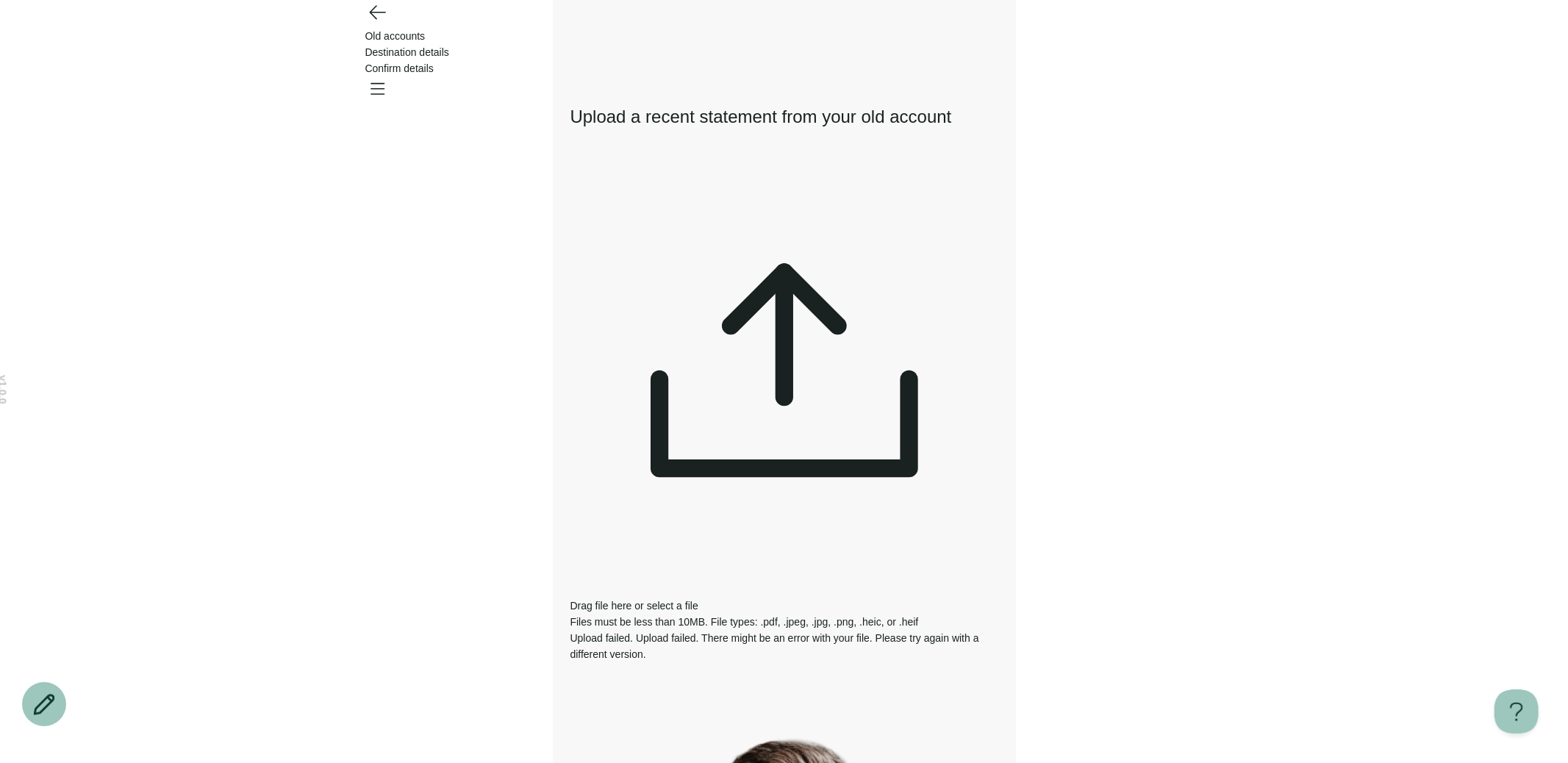
click at [907, 546] on div "Upload a recent statement from your old account Drag file here or select a file…" at bounding box center [784, 645] width 428 height 1129
click at [380, 52] on header "Old accounts Destination details Confirm details" at bounding box center [784, 40] width 1568 height 80
click at [379, 24] on icon "Go back" at bounding box center [377, 12] width 24 height 24
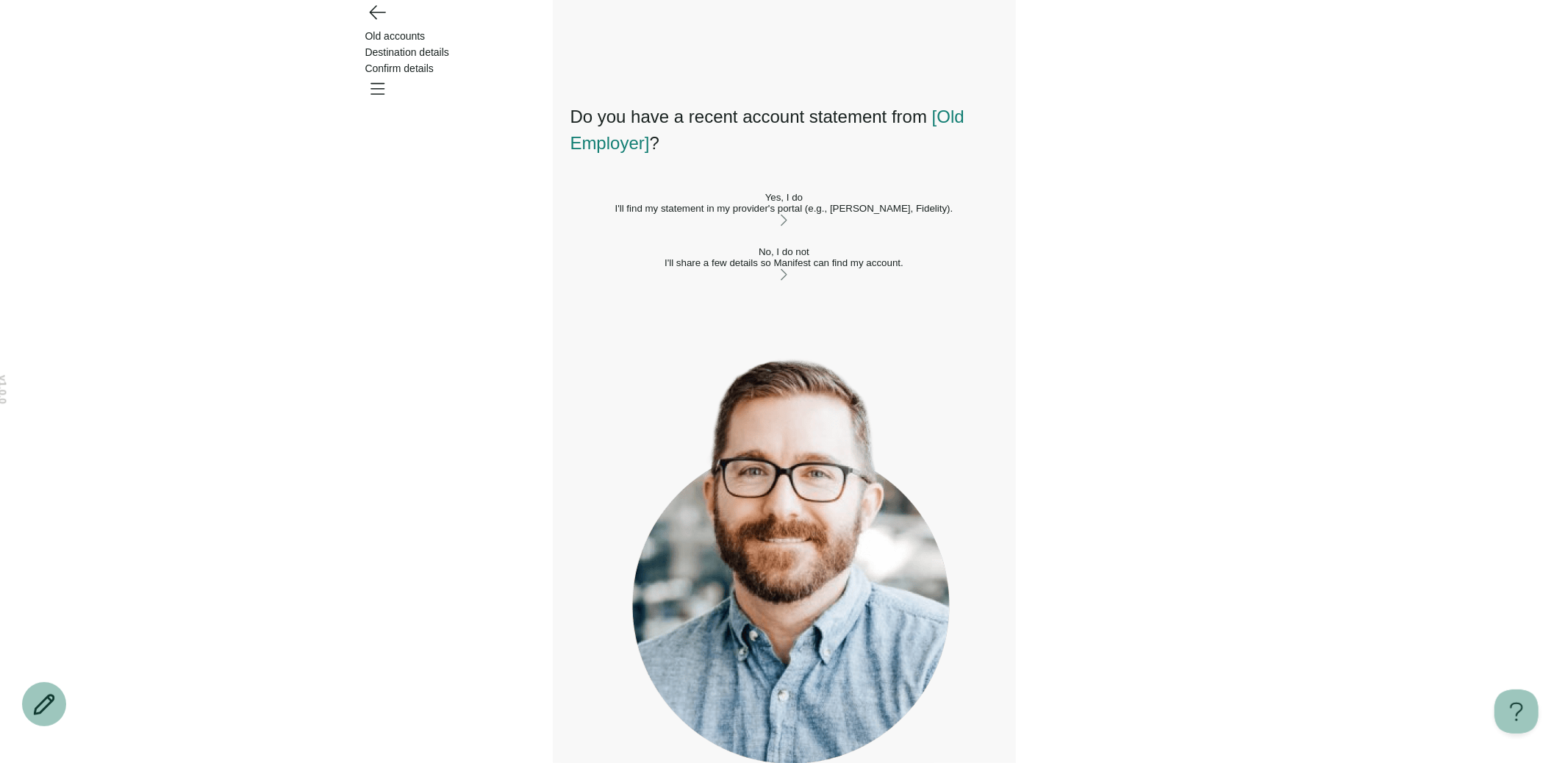
click at [738, 214] on div "I'll find my statement in my provider's portal (e.g., [PERSON_NAME], Fidelity)." at bounding box center [784, 209] width 428 height 11
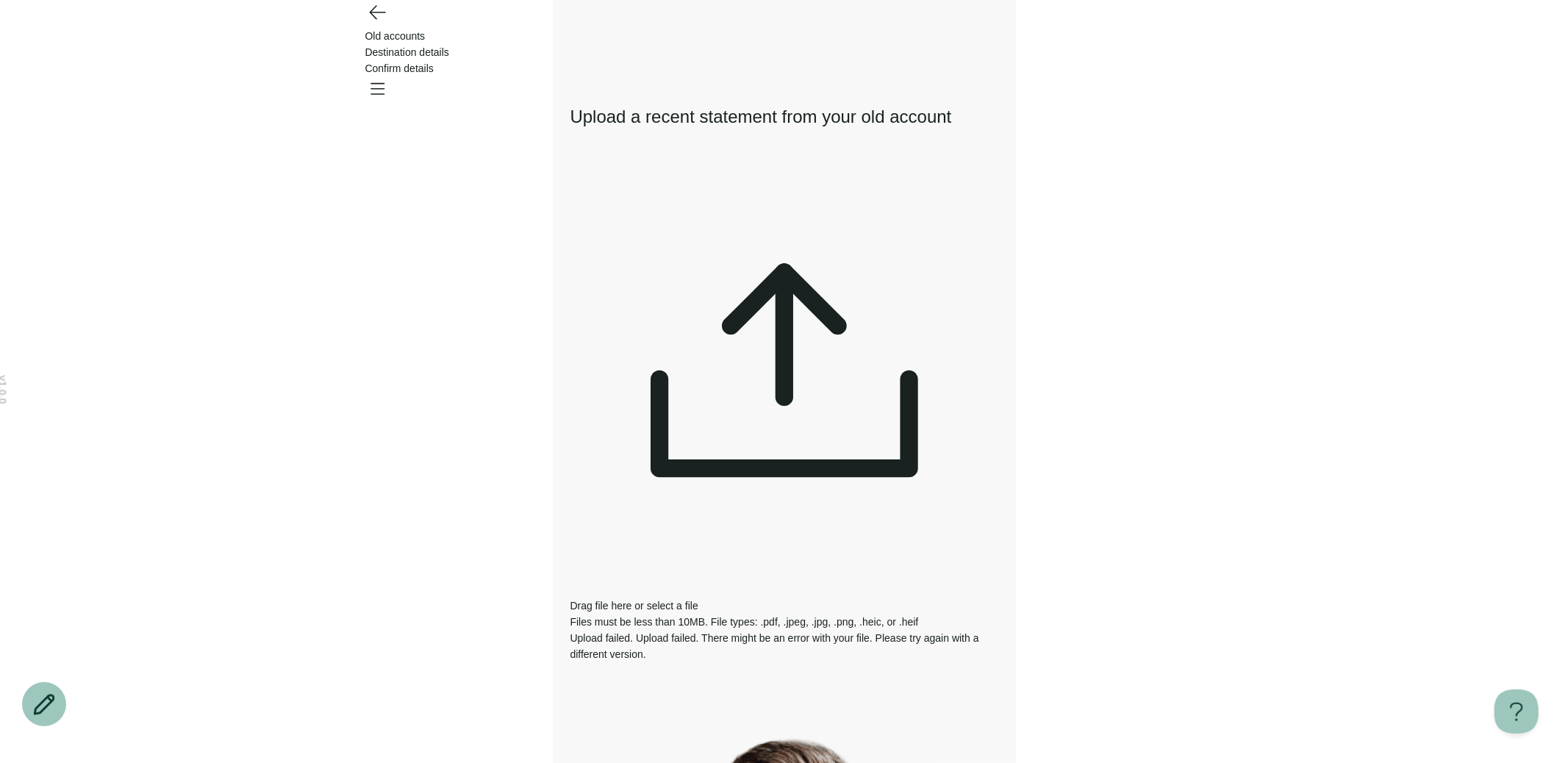
click at [756, 614] on div "Files must be less than 10MB. File types: .pdf, .jpeg, .jpg, .png, .heic, or .h…" at bounding box center [784, 622] width 428 height 16
click at [803, 255] on div "Drag file here or select a file Files must be less than 10MB. File types: .pdf,…" at bounding box center [784, 397] width 428 height 464
click at [846, 279] on div "Drag file here or select a file Files must be less than 10MB. File types: .pdf,…" at bounding box center [784, 397] width 428 height 464
